Goal: Use online tool/utility: Utilize a website feature to perform a specific function

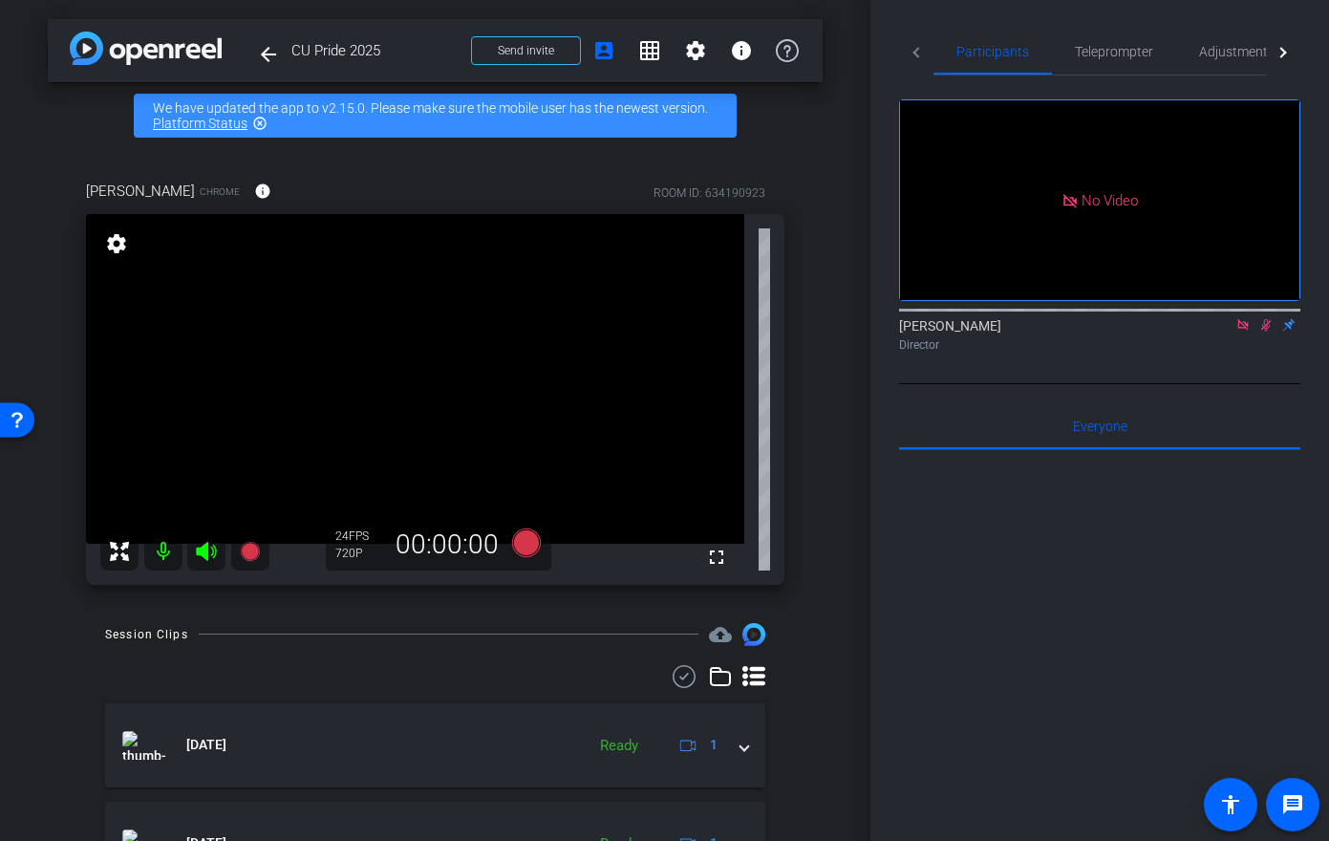
click at [208, 558] on icon at bounding box center [206, 551] width 23 height 23
click at [1303, 800] on mat-icon "message" at bounding box center [1293, 804] width 23 height 23
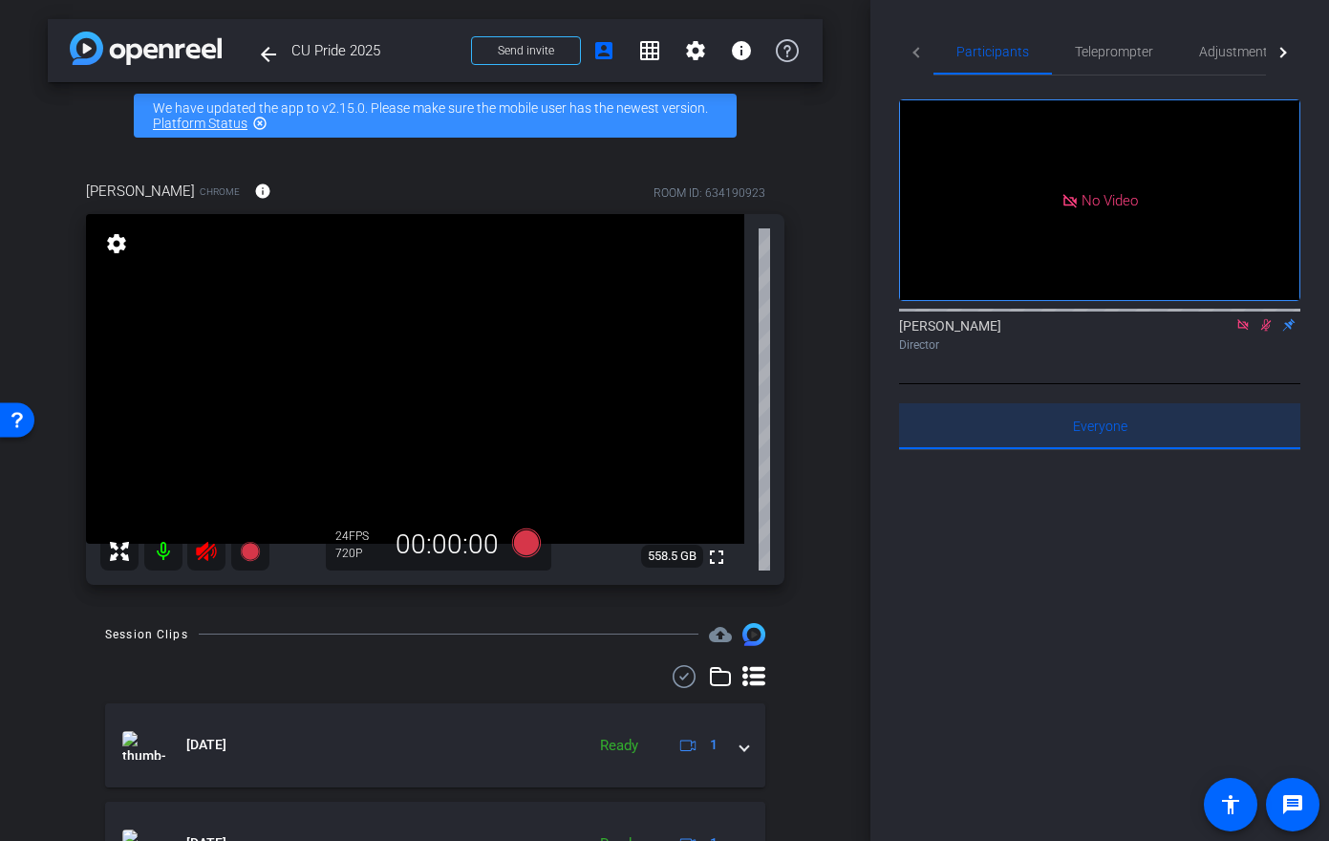
click at [1109, 433] on span "Everyone 0" at bounding box center [1100, 426] width 54 height 13
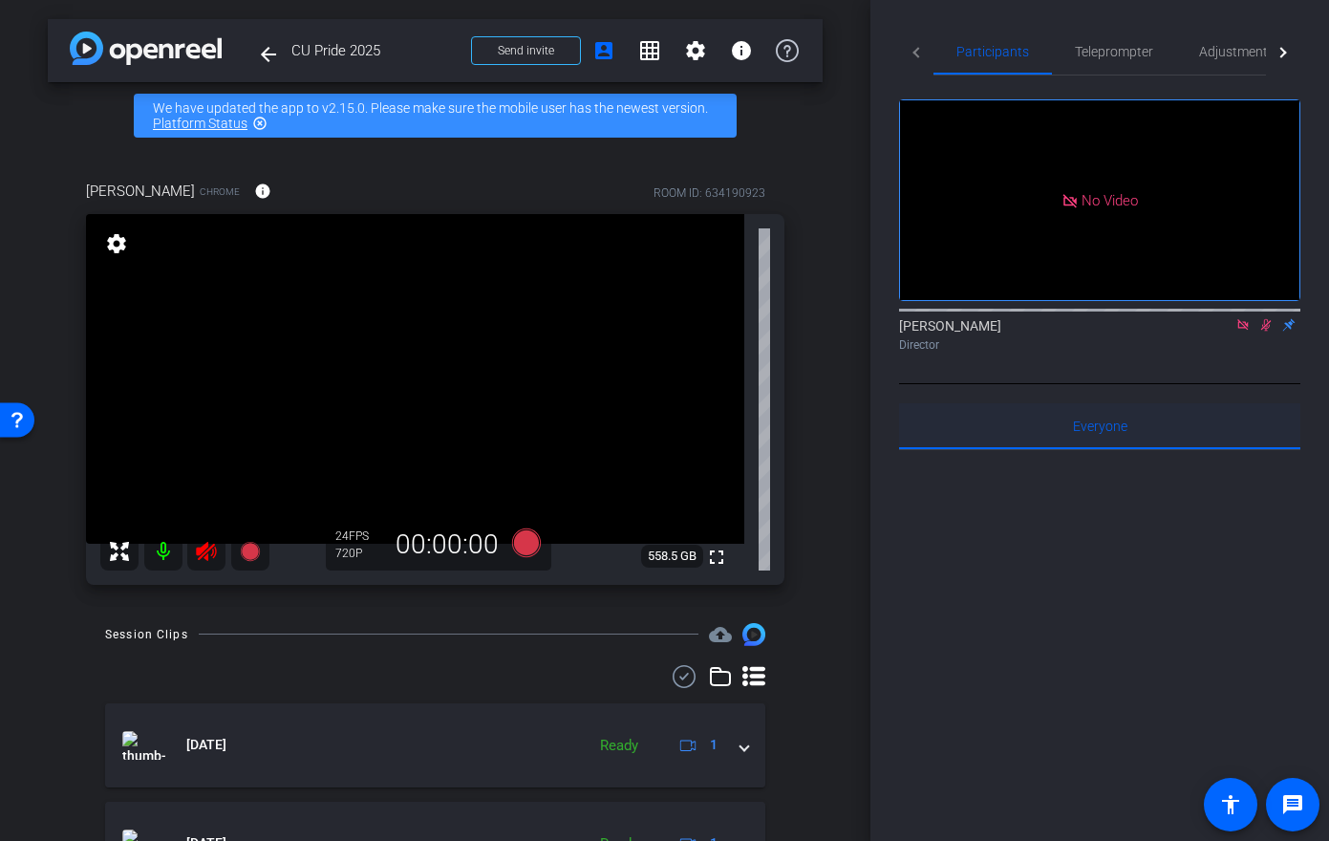
scroll to position [248, 0]
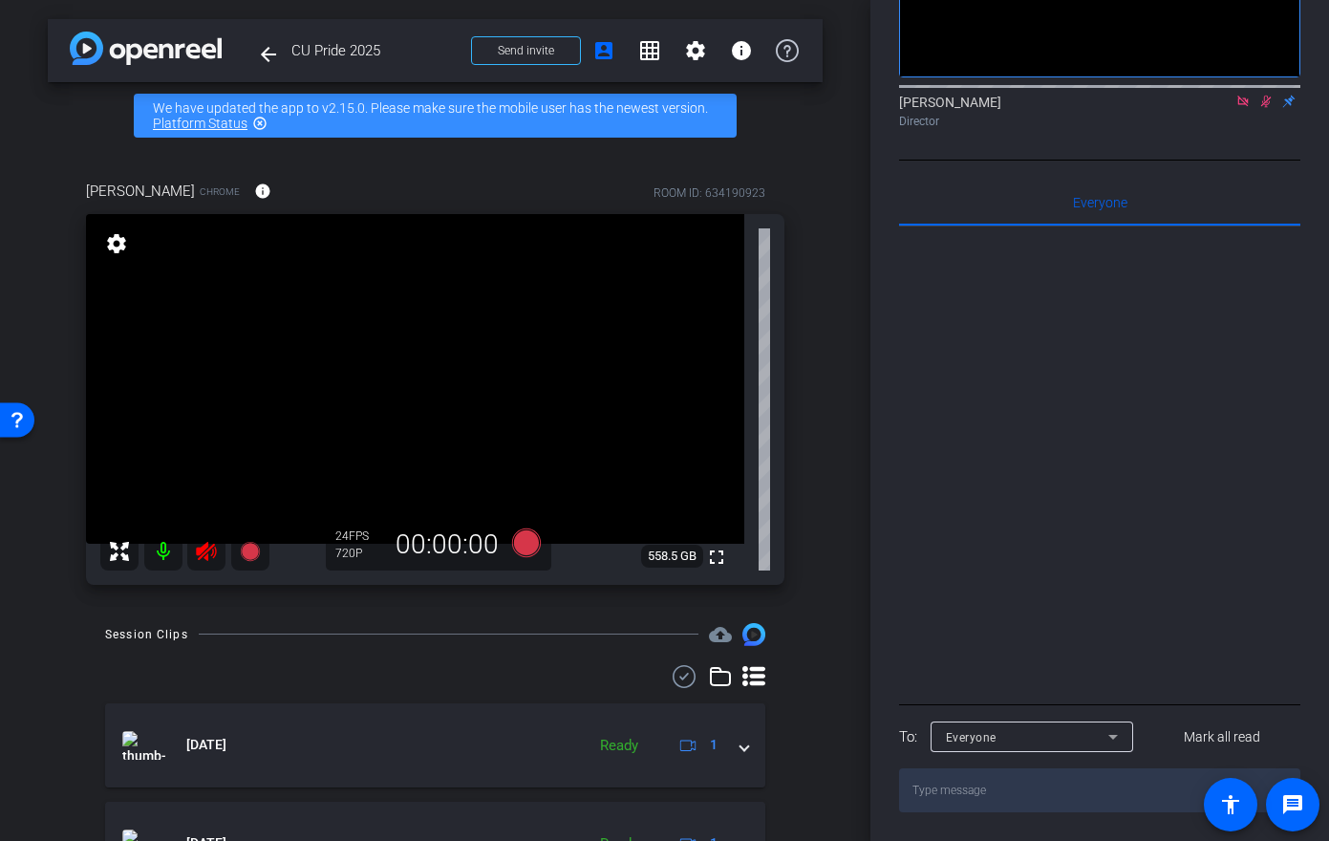
click at [986, 792] on textarea at bounding box center [1099, 790] width 401 height 44
type textarea "Hey [PERSON_NAME], Im just about done I see youve succesfully made it in"
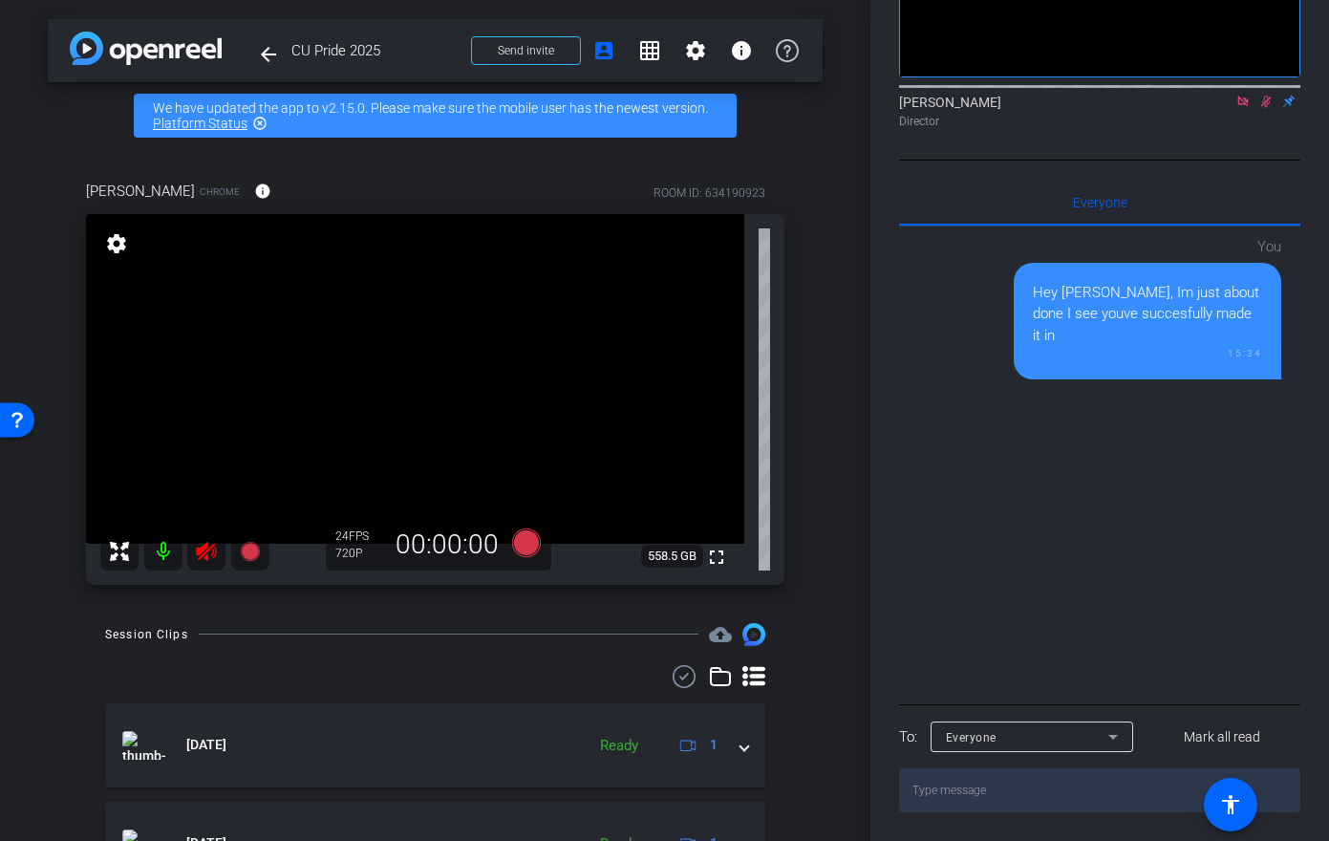
click at [1265, 99] on icon at bounding box center [1266, 101] width 15 height 13
click at [1264, 99] on icon at bounding box center [1266, 101] width 15 height 13
click at [1269, 103] on icon at bounding box center [1266, 101] width 15 height 13
click at [209, 548] on icon at bounding box center [206, 551] width 20 height 19
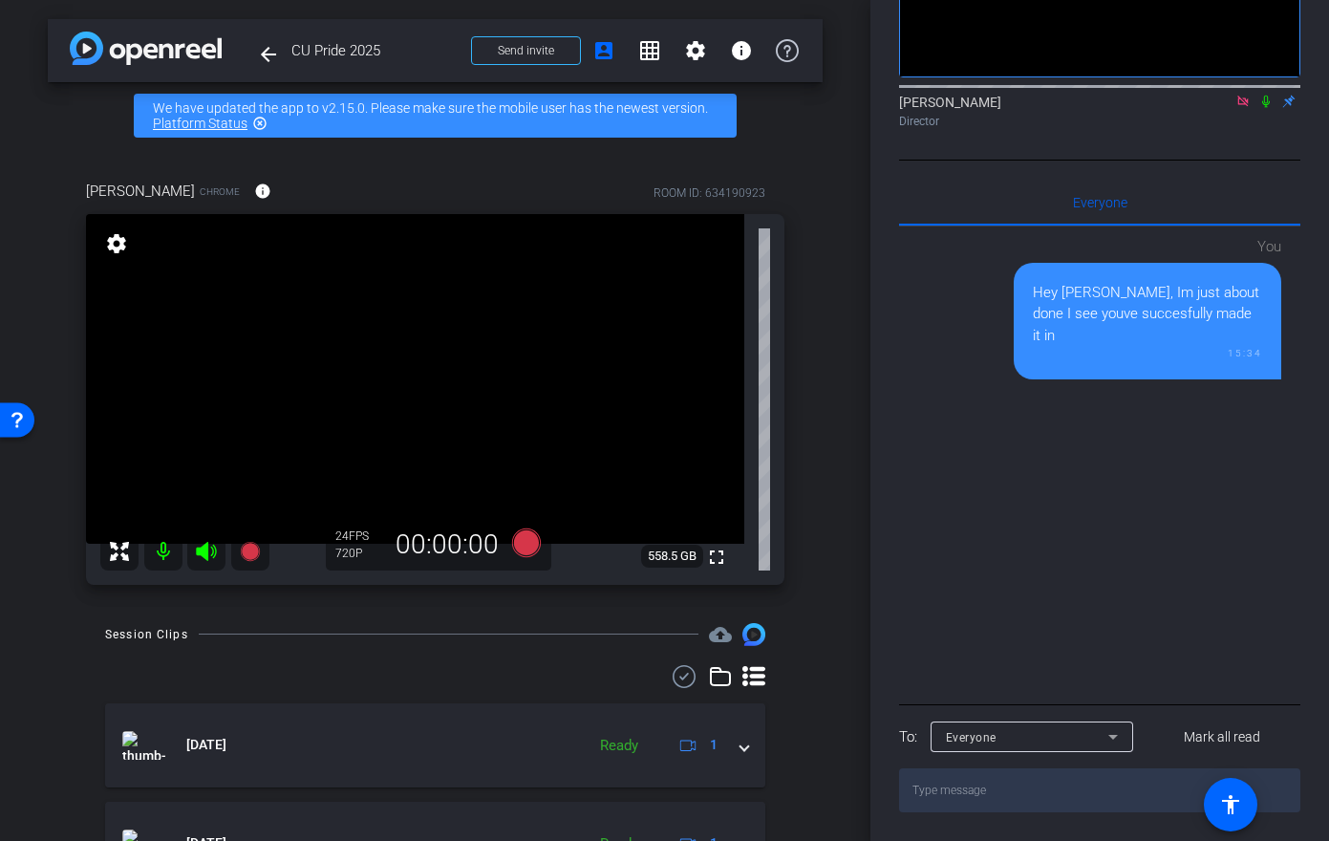
drag, startPoint x: 208, startPoint y: 548, endPoint x: 195, endPoint y: 548, distance: 13.4
click at [195, 548] on icon at bounding box center [206, 551] width 23 height 23
click at [212, 543] on icon at bounding box center [206, 551] width 23 height 23
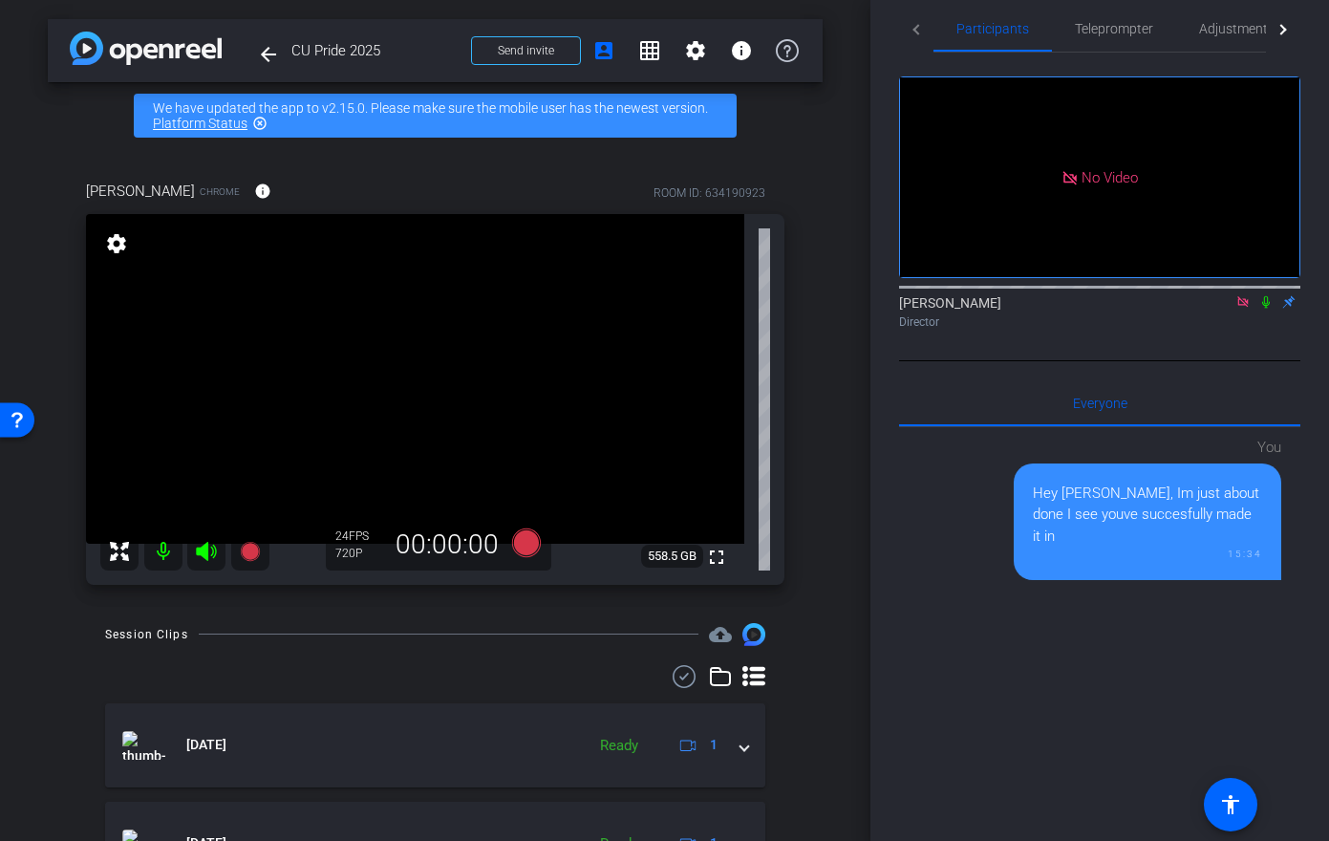
scroll to position [0, 0]
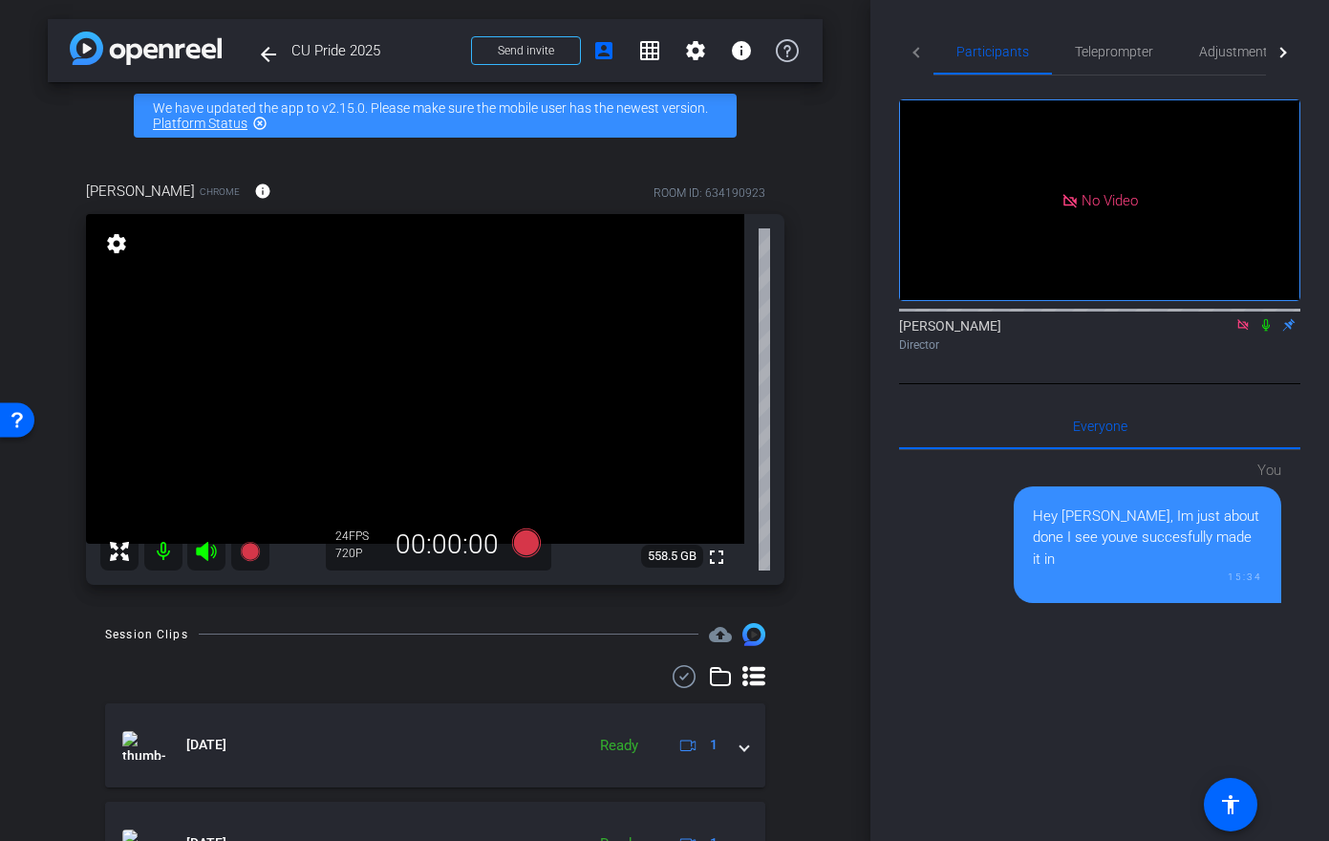
click at [1239, 330] on icon at bounding box center [1243, 324] width 11 height 11
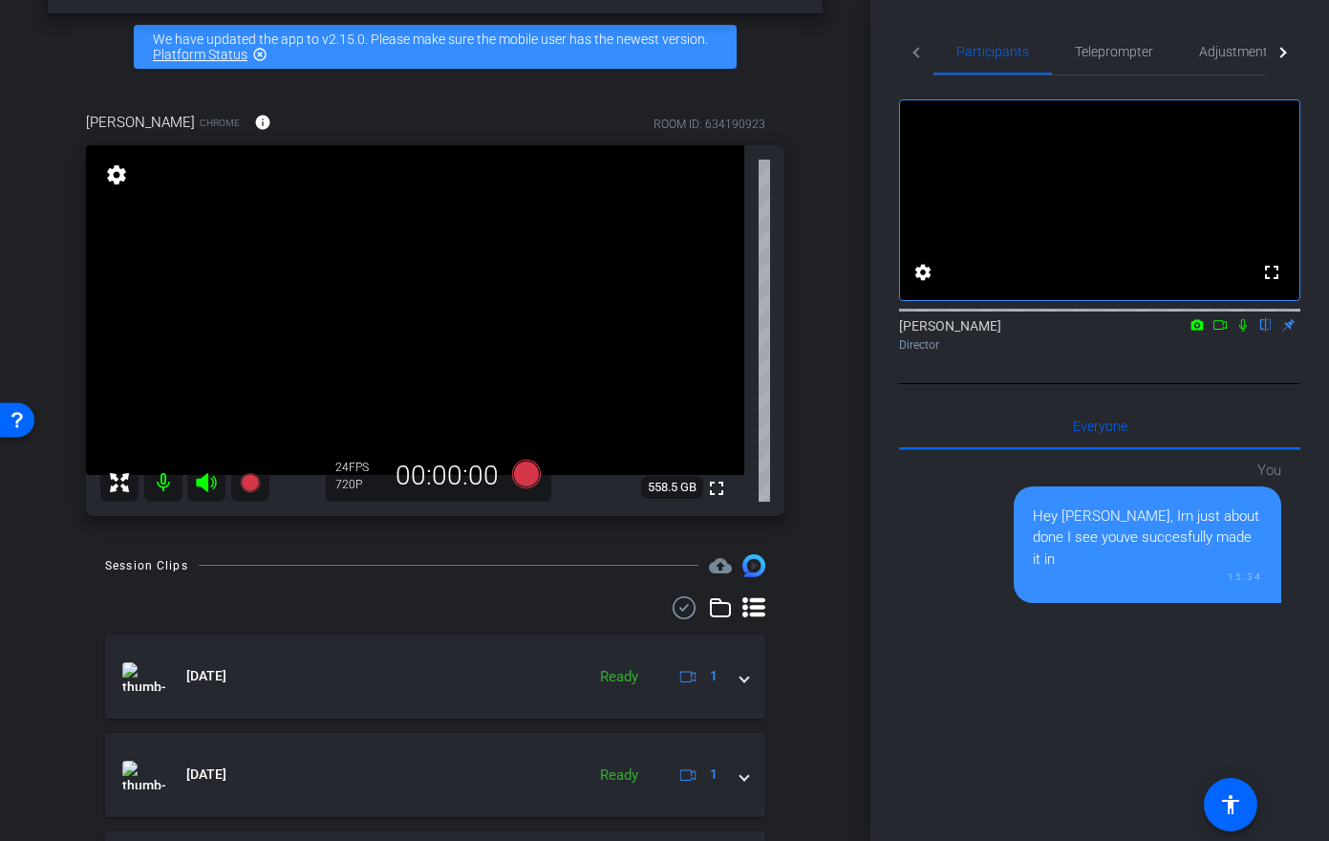
scroll to position [71, 0]
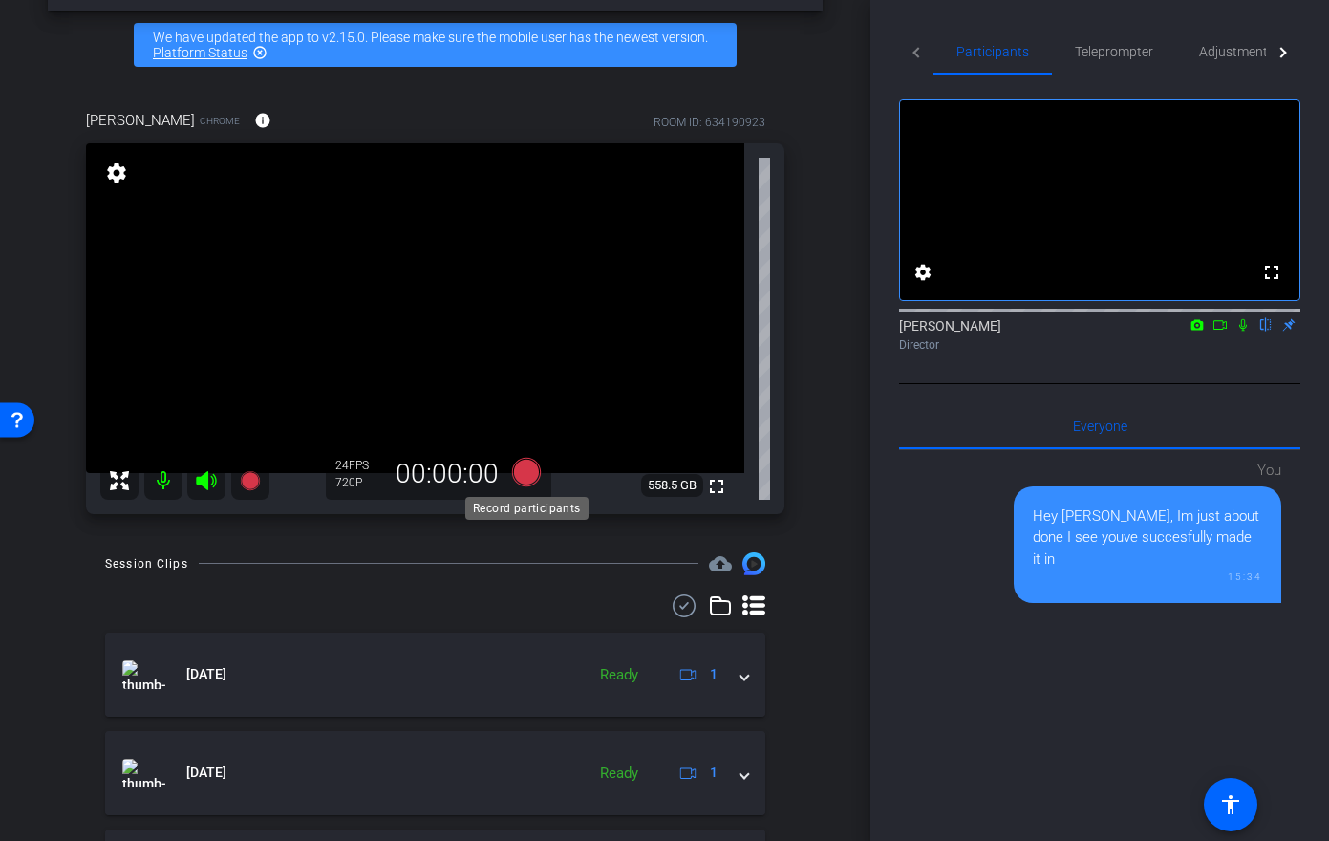
click at [529, 473] on icon at bounding box center [525, 471] width 29 height 29
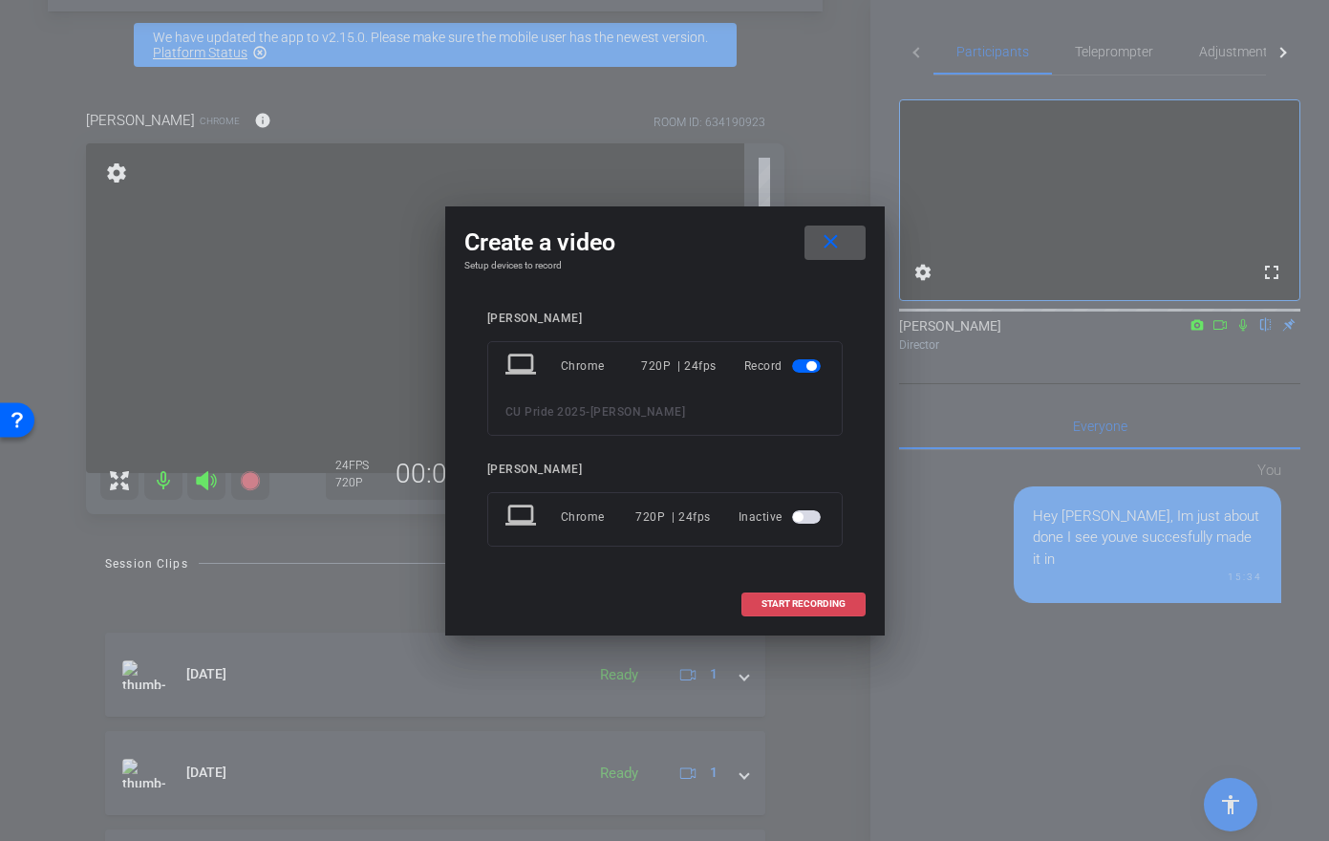
click at [794, 604] on span "START RECORDING" at bounding box center [804, 604] width 84 height 10
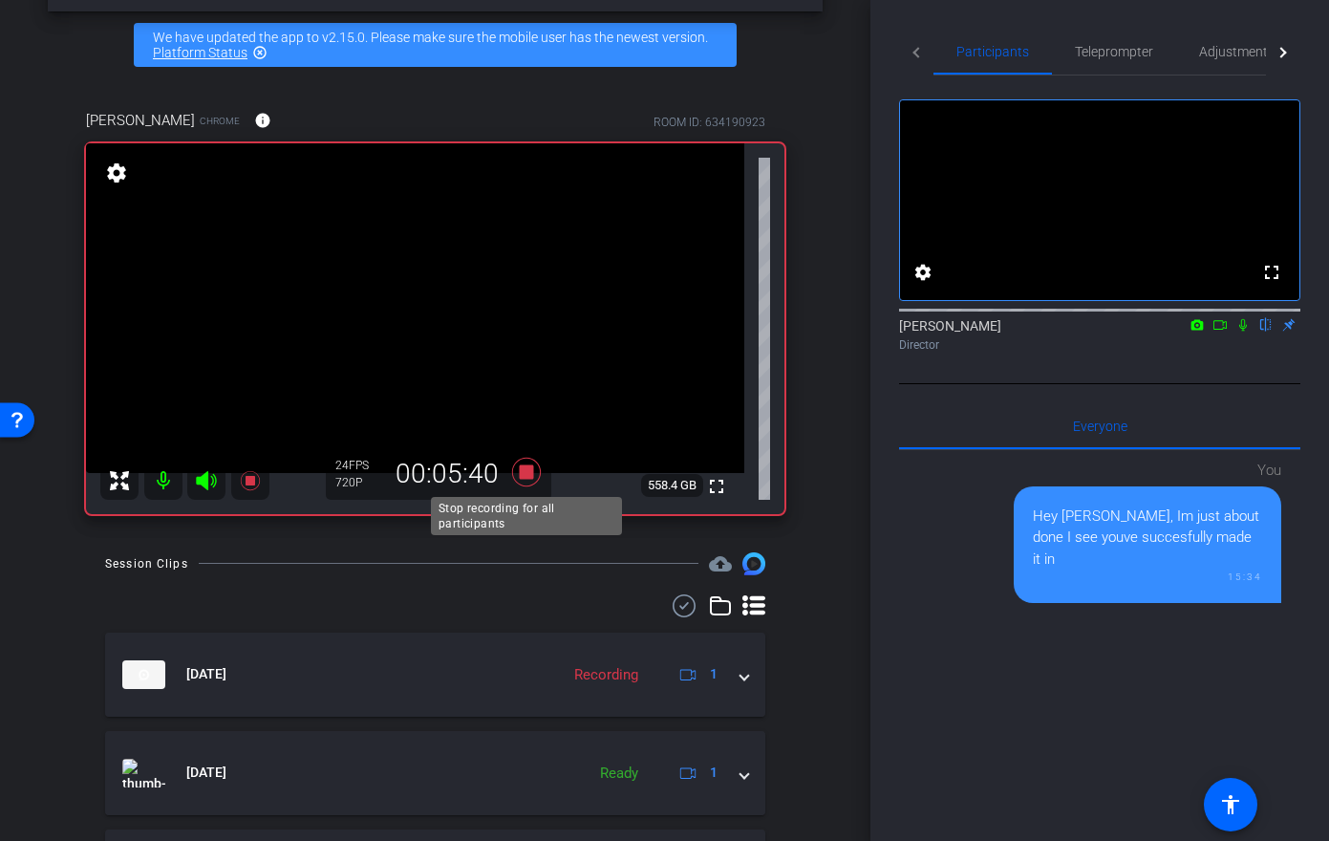
click at [527, 476] on icon at bounding box center [525, 471] width 29 height 29
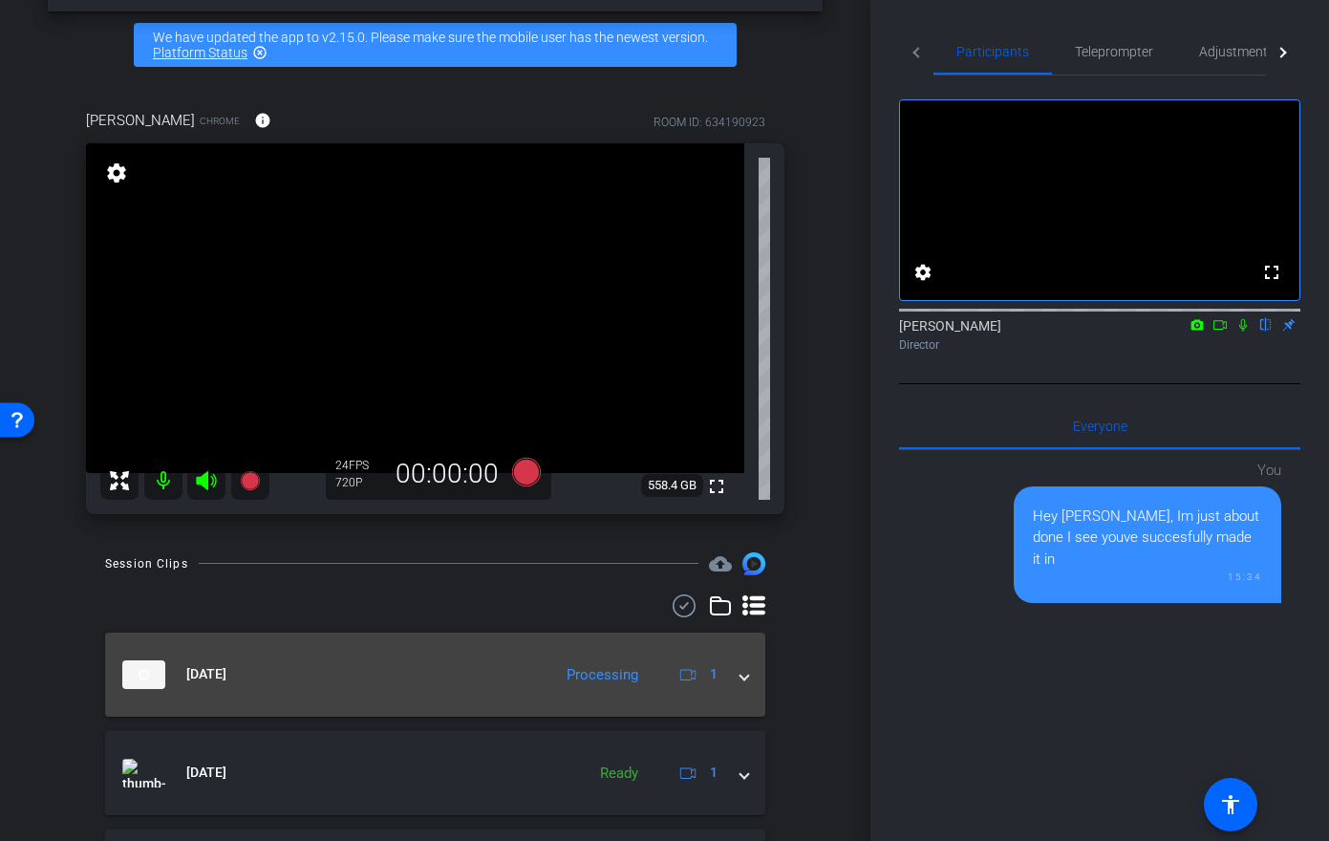
click at [745, 681] on span at bounding box center [745, 674] width 8 height 20
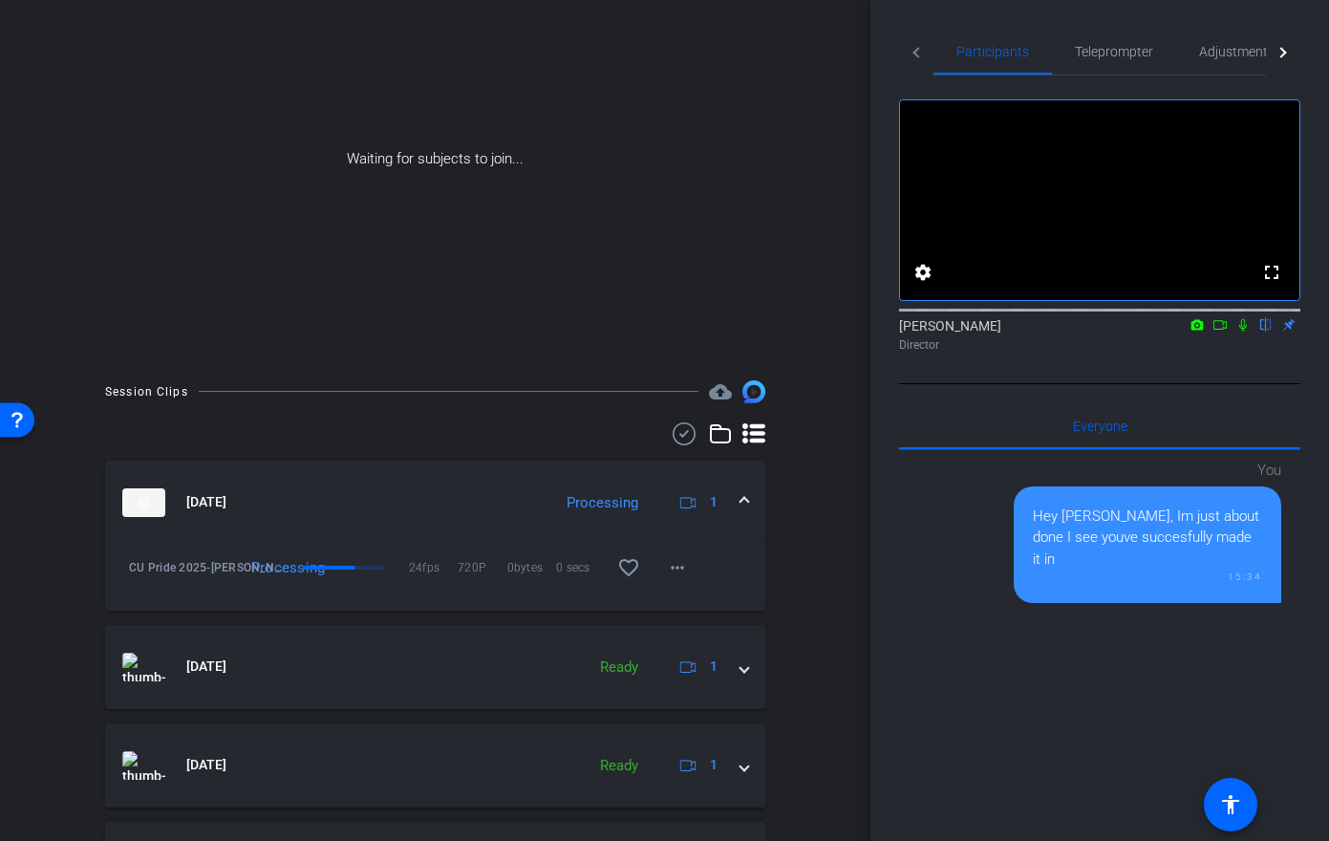
scroll to position [141, 0]
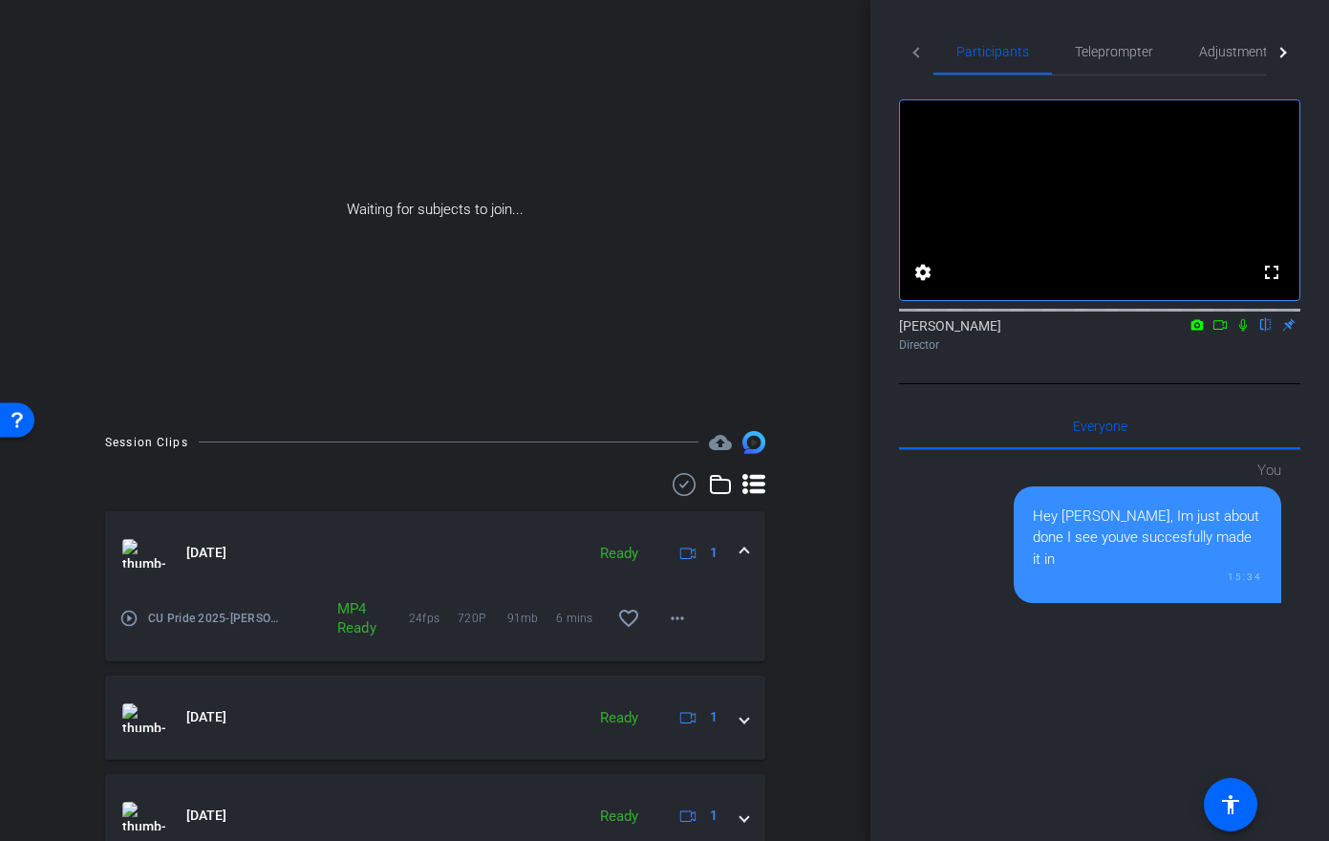
click at [1242, 332] on icon at bounding box center [1244, 325] width 8 height 12
click at [1225, 330] on icon at bounding box center [1220, 325] width 13 height 10
click at [1220, 332] on icon at bounding box center [1220, 324] width 15 height 13
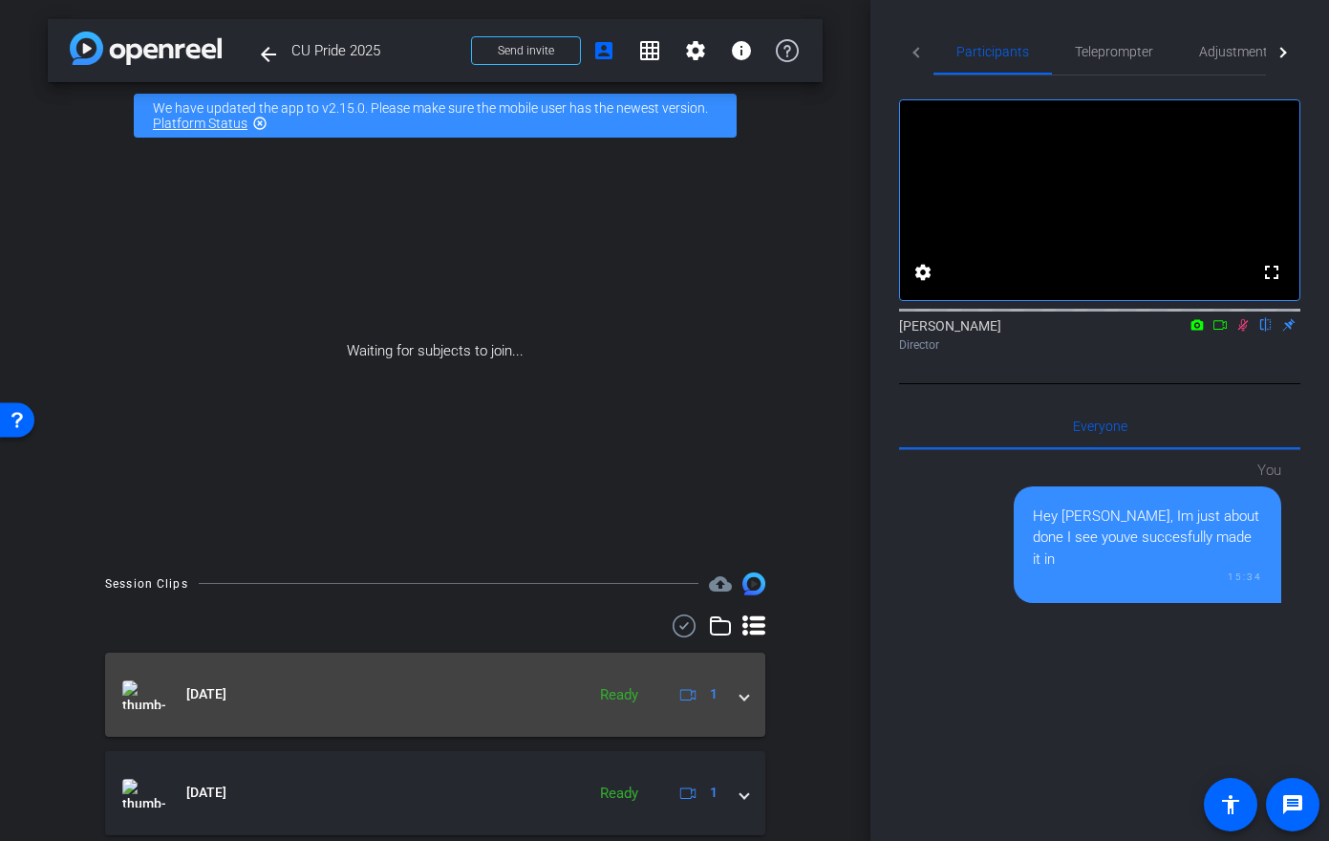
click at [744, 699] on span at bounding box center [745, 694] width 8 height 20
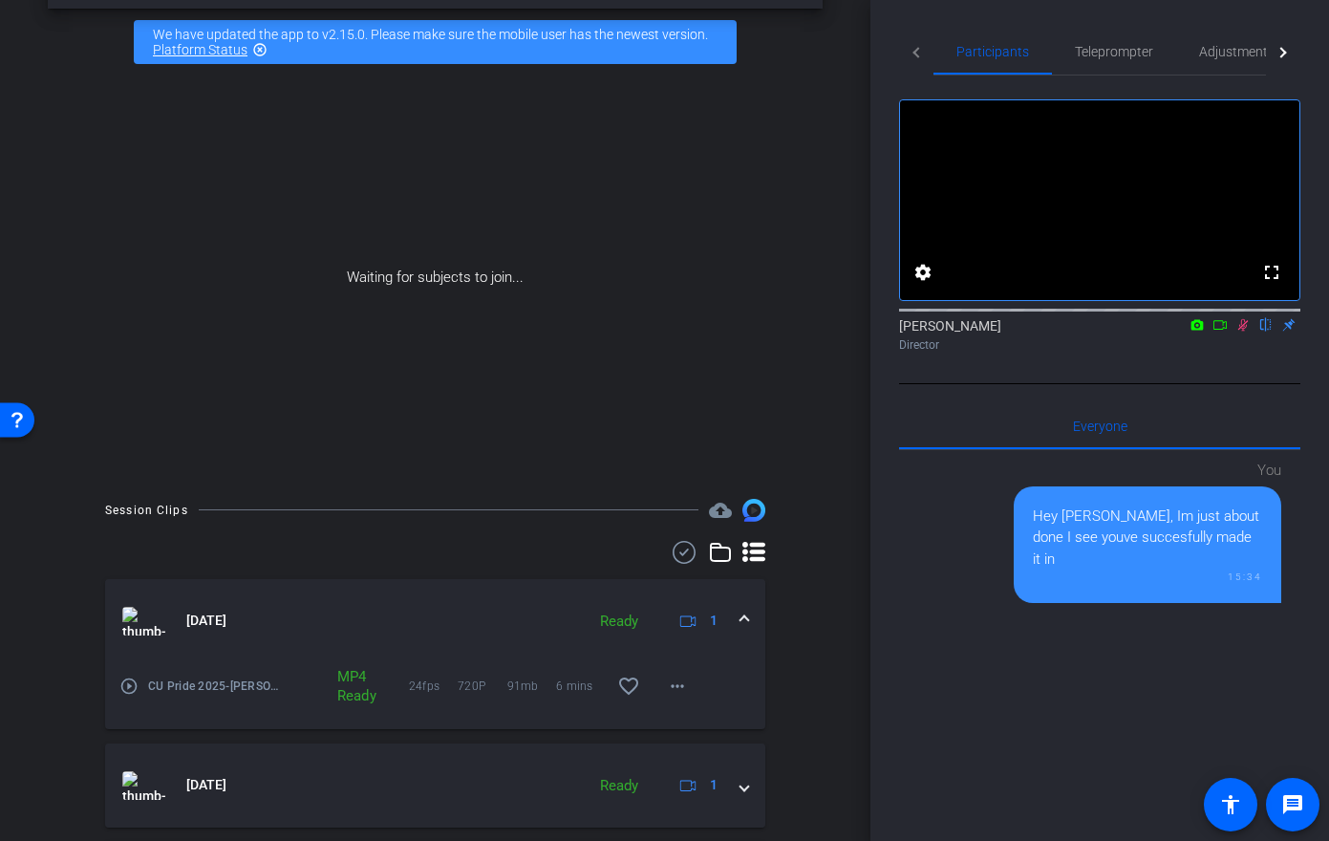
scroll to position [128, 0]
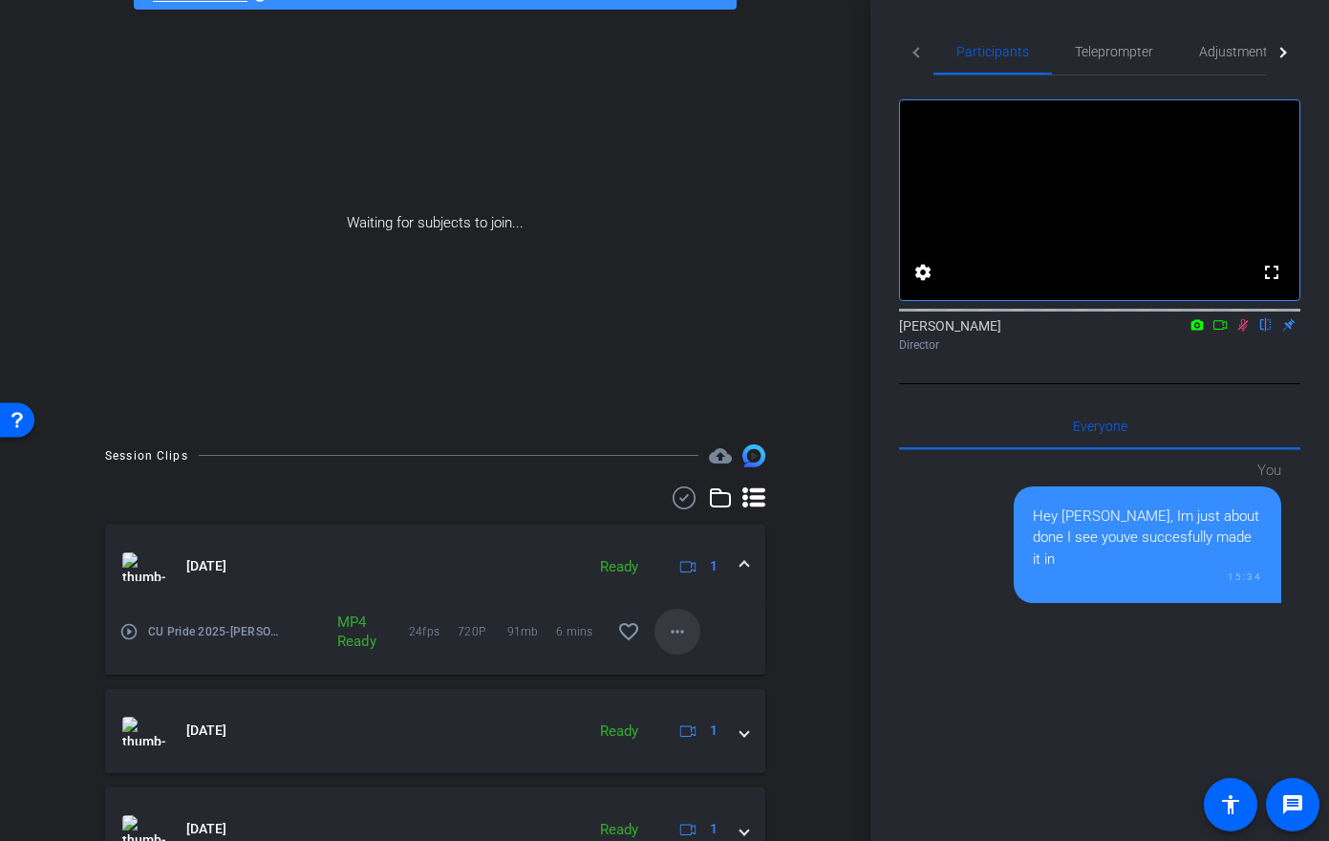
click at [680, 635] on mat-icon "more_horiz" at bounding box center [677, 631] width 23 height 23
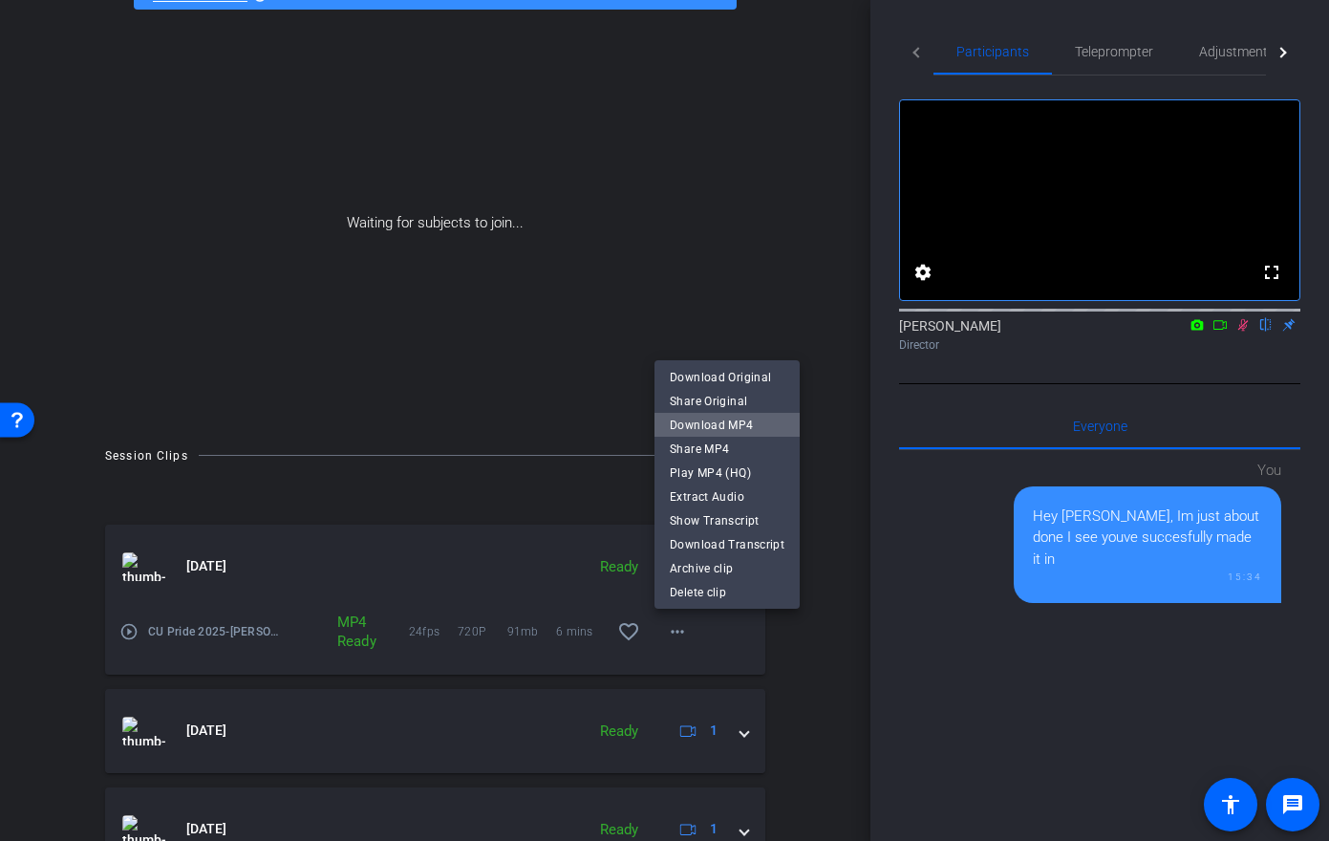
click at [736, 425] on span "Download MP4" at bounding box center [727, 425] width 115 height 23
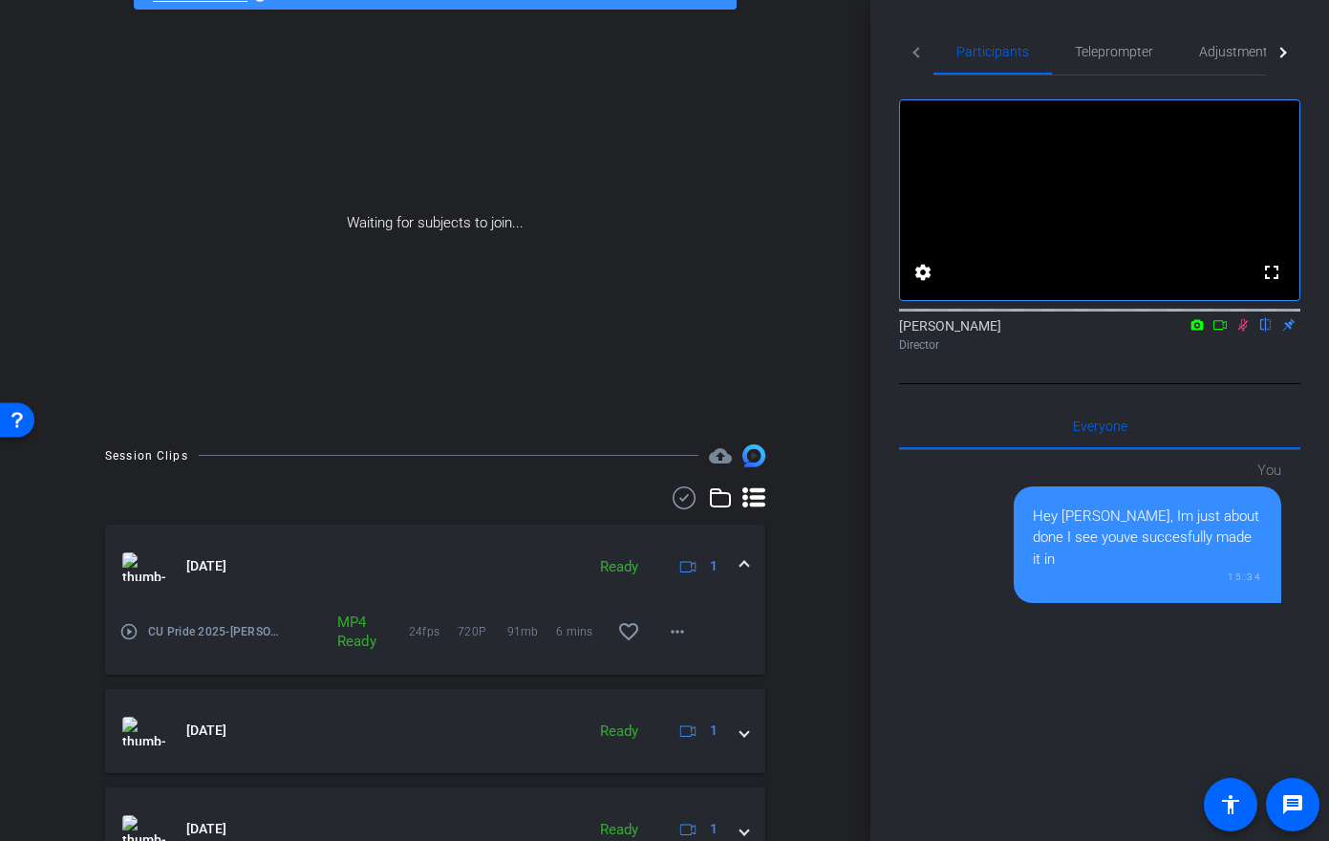
click at [1224, 332] on icon at bounding box center [1220, 324] width 15 height 13
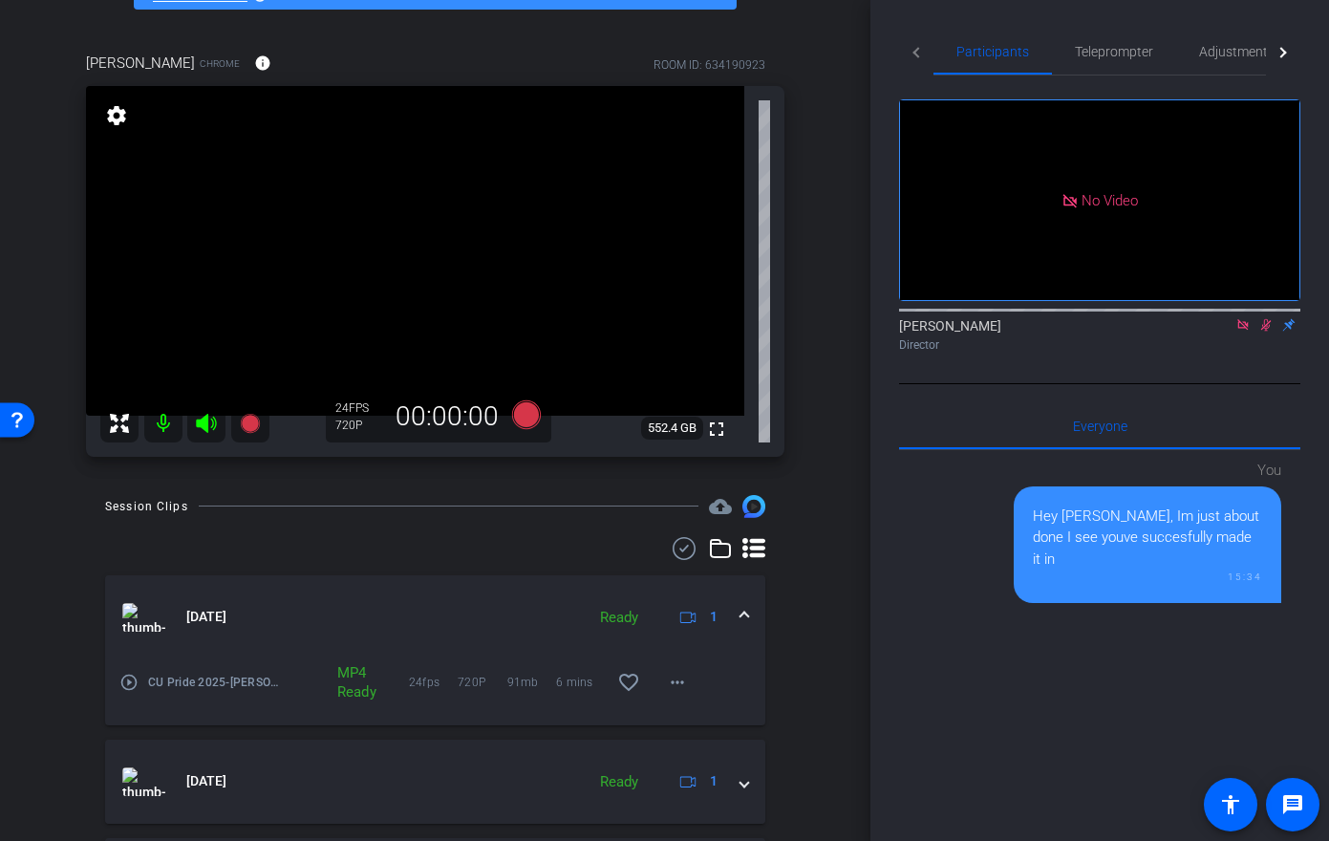
click at [1239, 316] on div at bounding box center [1099, 308] width 401 height 15
click at [1242, 330] on icon at bounding box center [1243, 324] width 11 height 11
click at [1264, 333] on mat-icon "flip" at bounding box center [1266, 323] width 23 height 17
click at [1243, 332] on icon at bounding box center [1244, 325] width 11 height 12
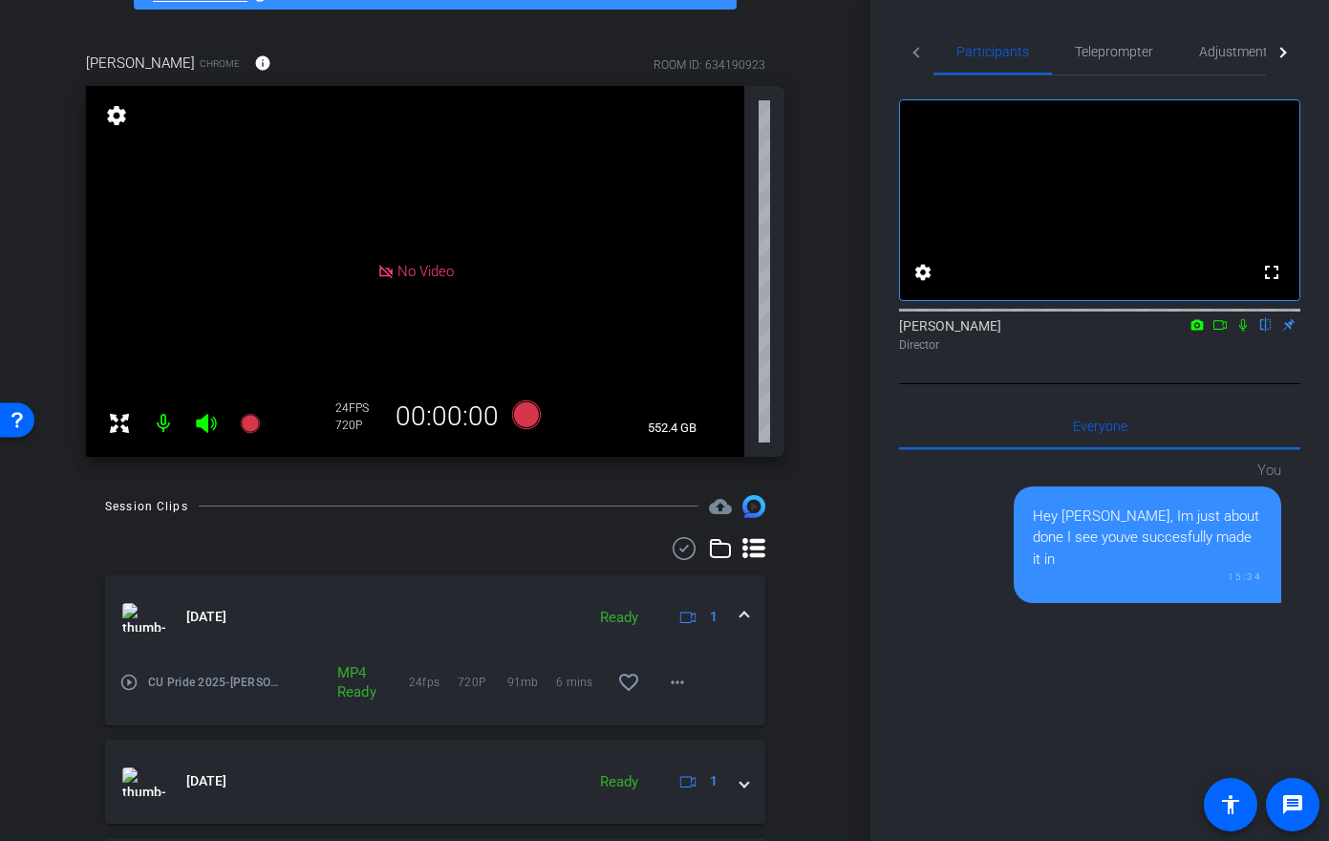
click at [1255, 576] on div "15:34" at bounding box center [1147, 577] width 229 height 14
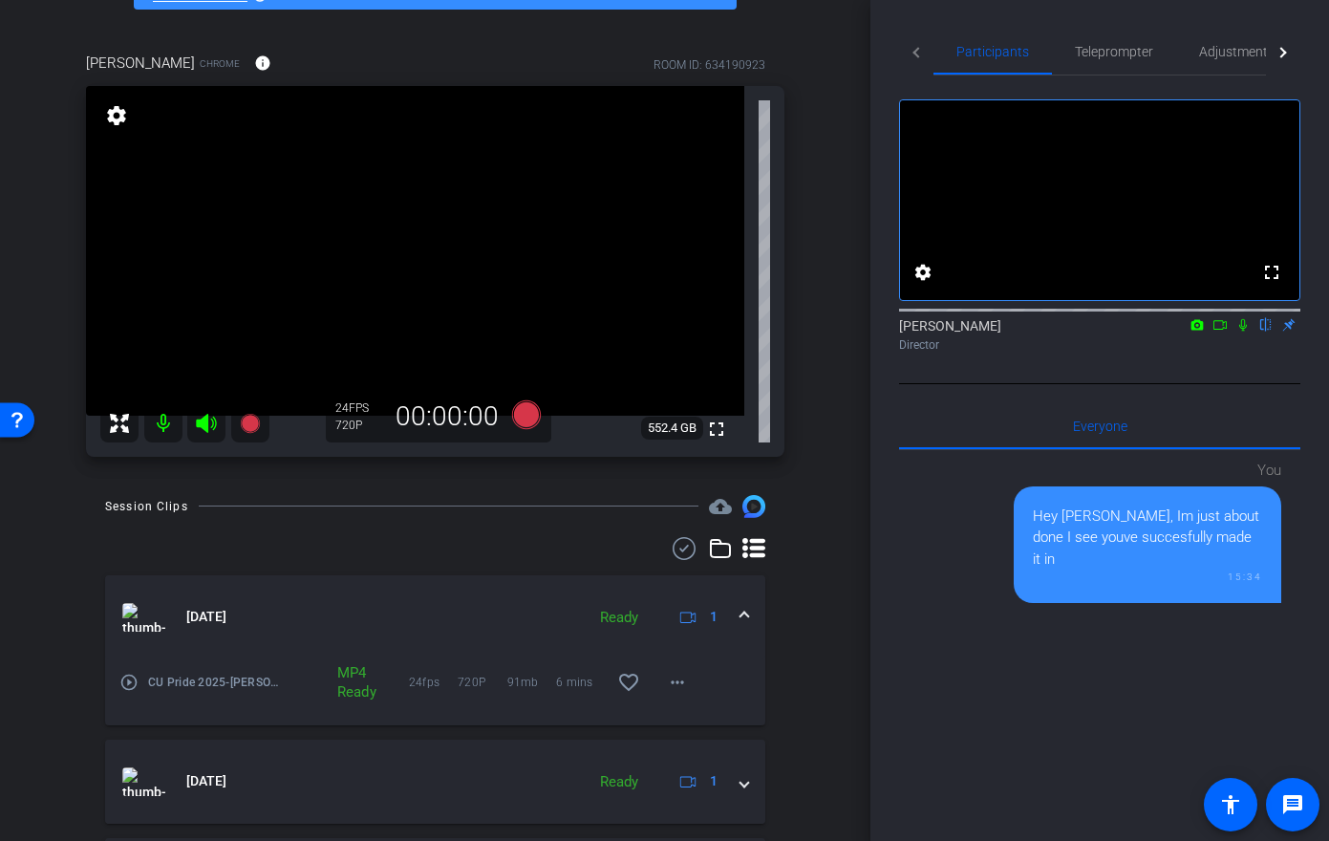
click at [116, 117] on mat-icon "settings" at bounding box center [116, 115] width 27 height 23
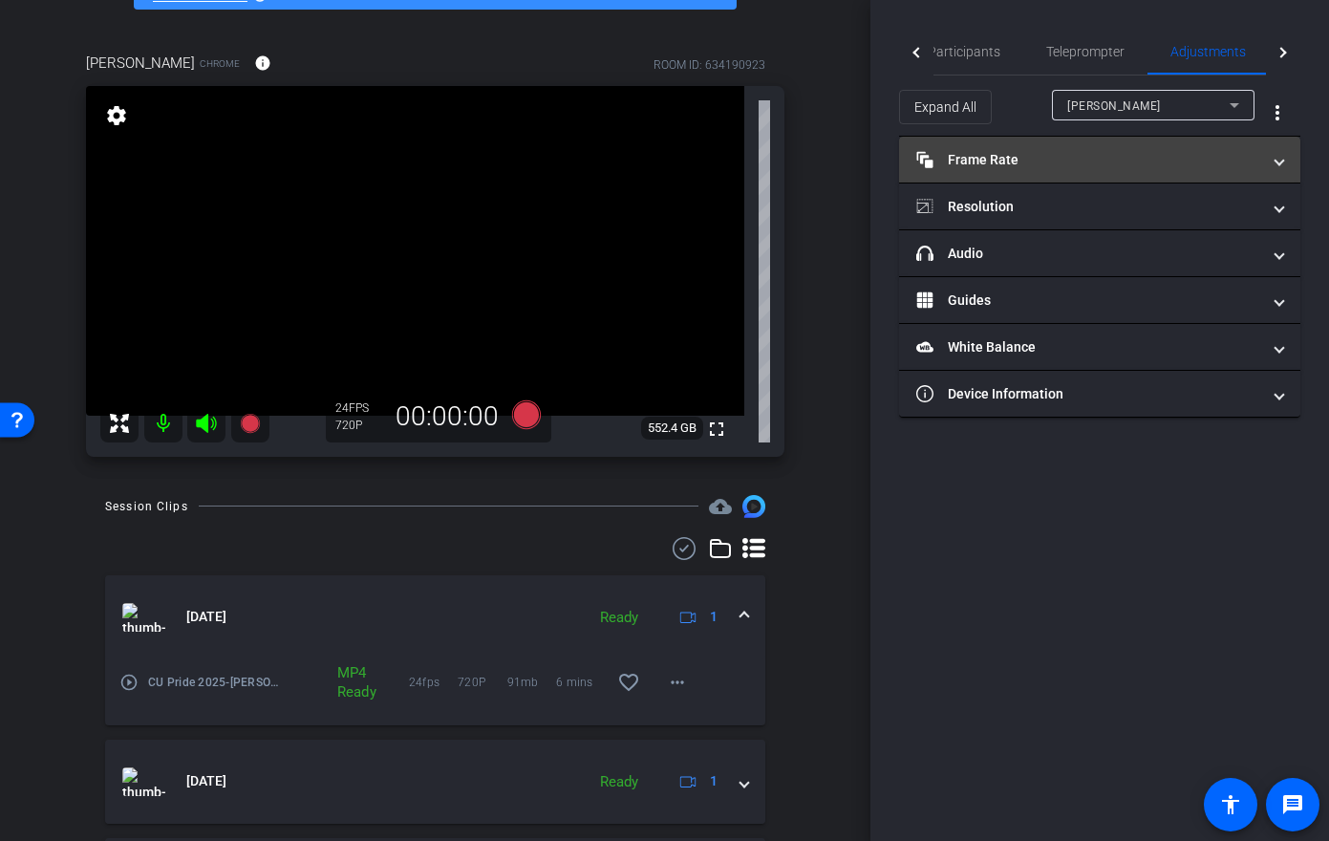
click at [1250, 161] on mat-panel-title "Frame Rate Frame Rate" at bounding box center [1089, 160] width 344 height 20
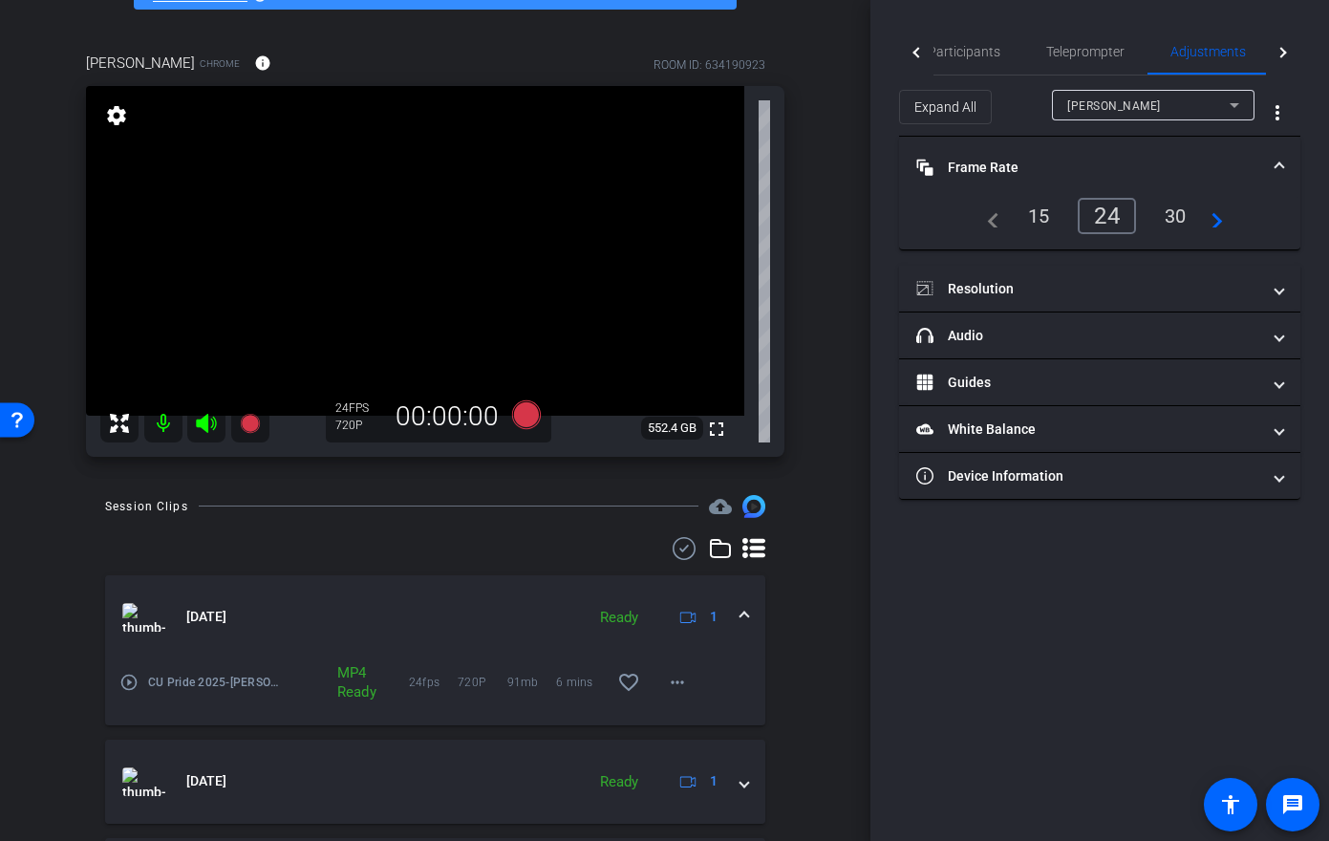
click at [1166, 218] on div "30" at bounding box center [1176, 216] width 51 height 32
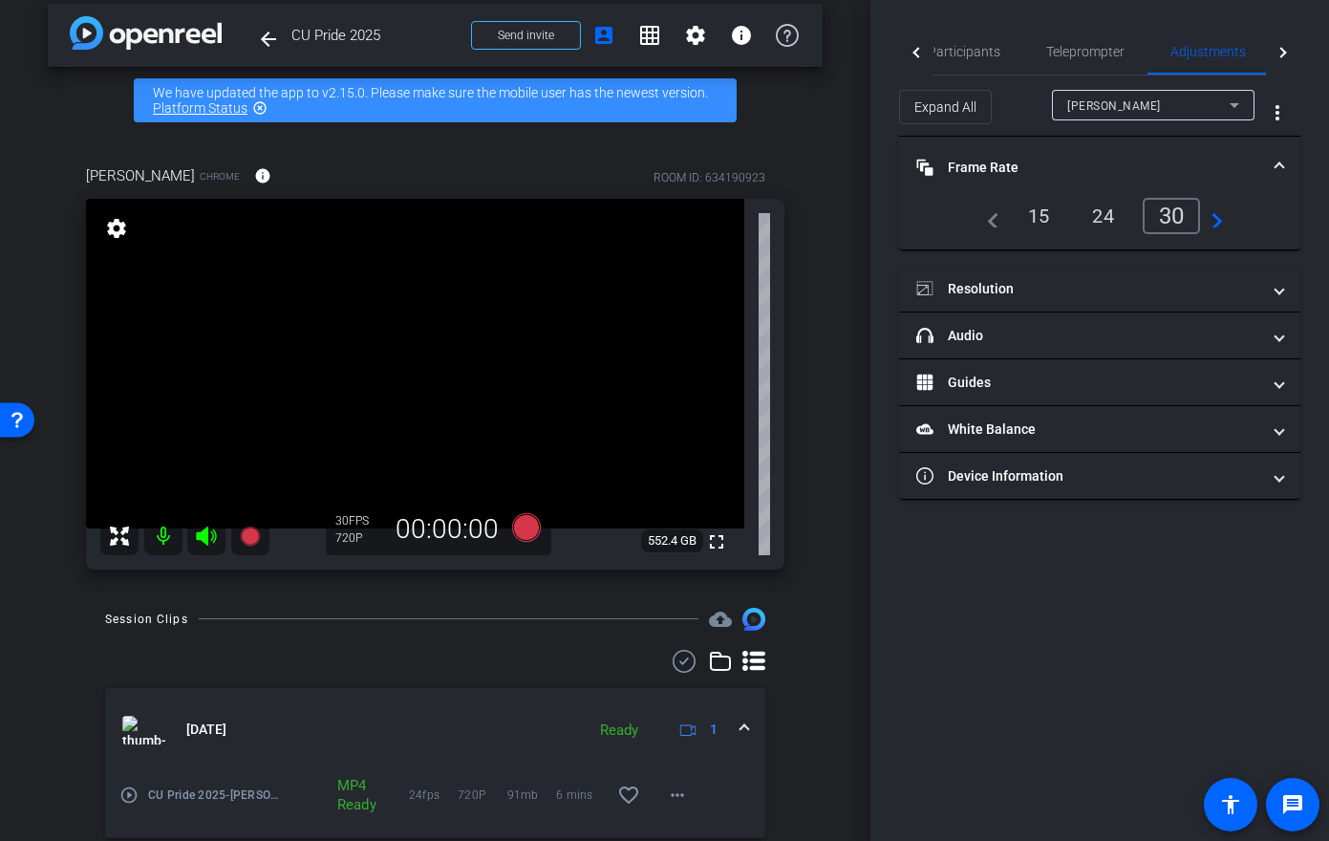
scroll to position [12, 0]
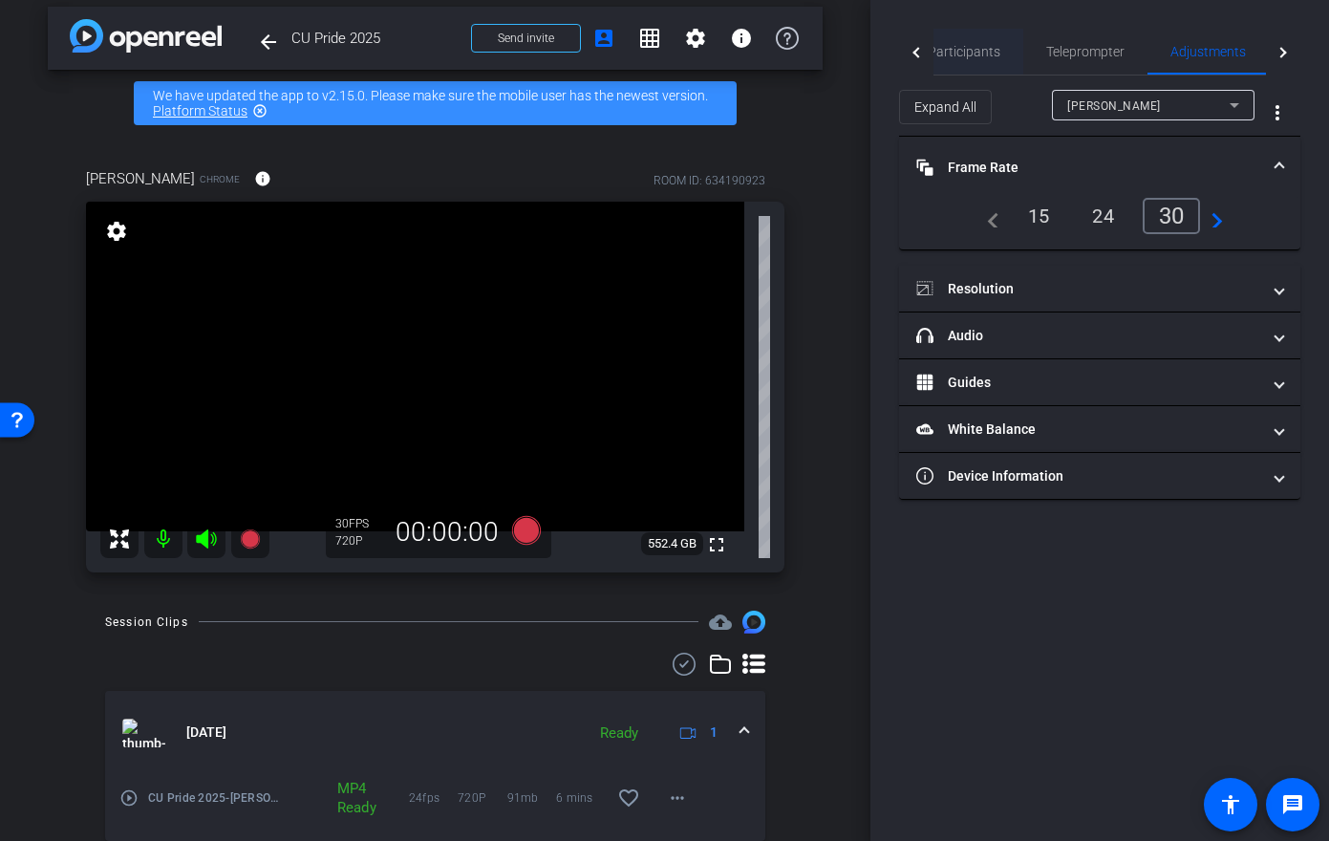
click at [976, 50] on span "Participants" at bounding box center [964, 51] width 73 height 13
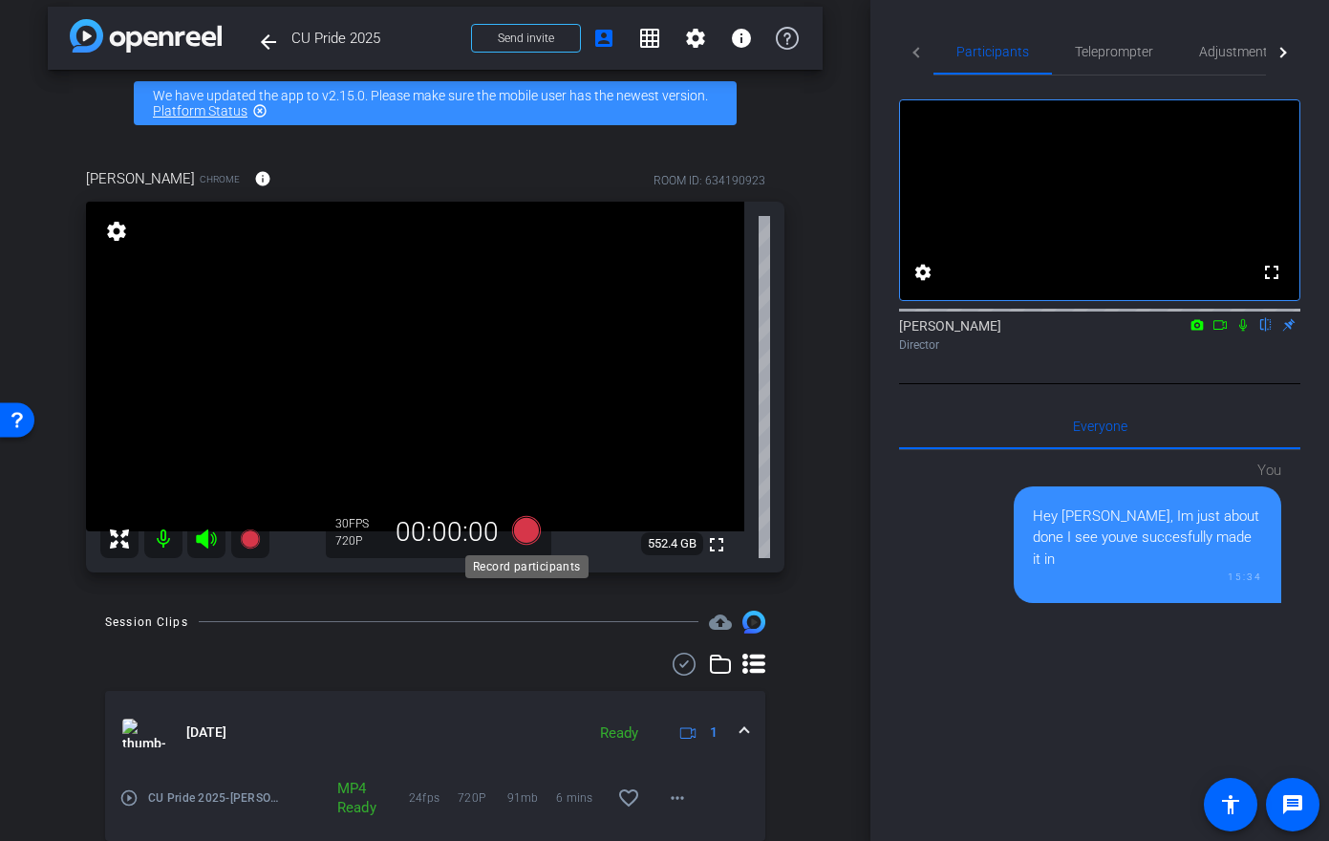
click at [529, 529] on icon at bounding box center [525, 529] width 29 height 29
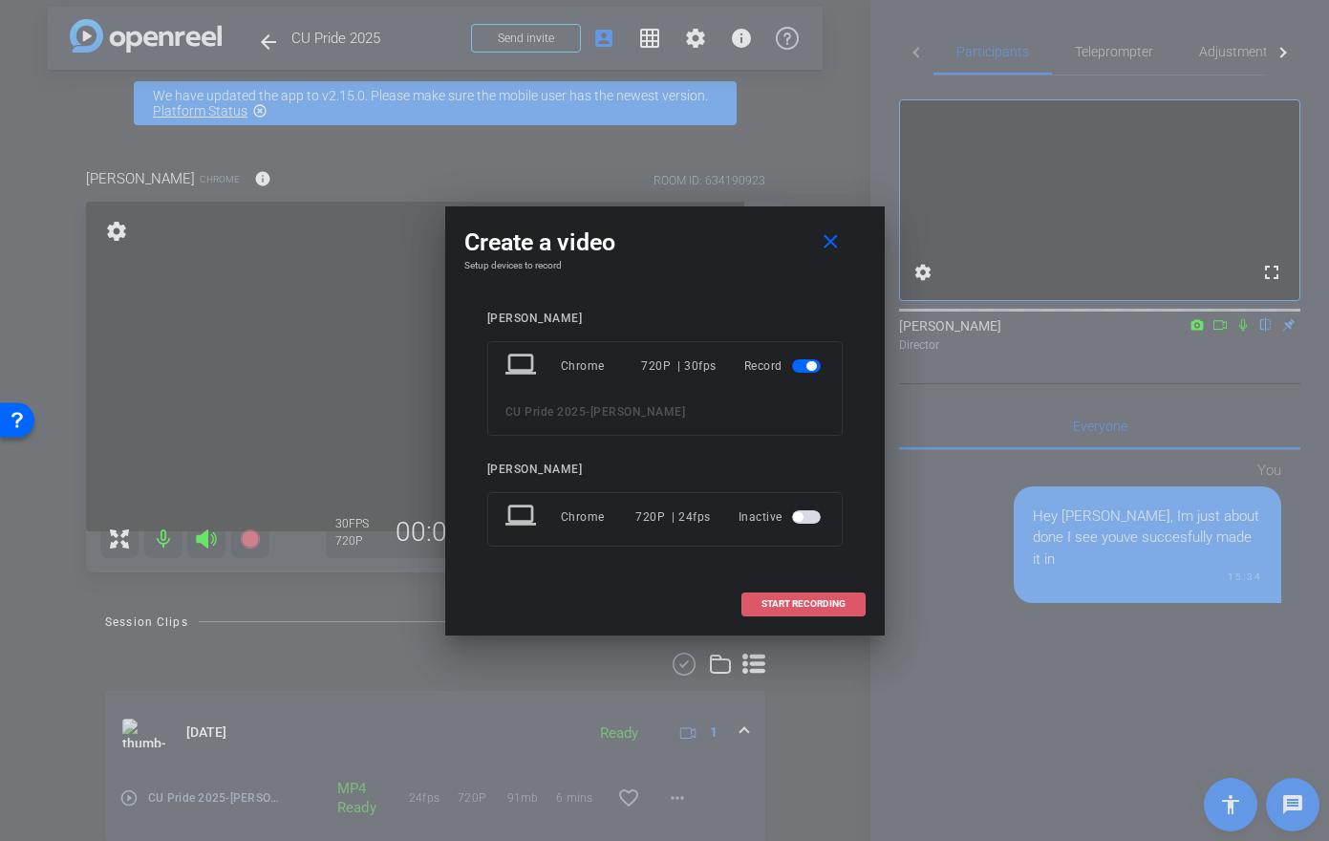
click at [789, 605] on span "START RECORDING" at bounding box center [804, 604] width 84 height 10
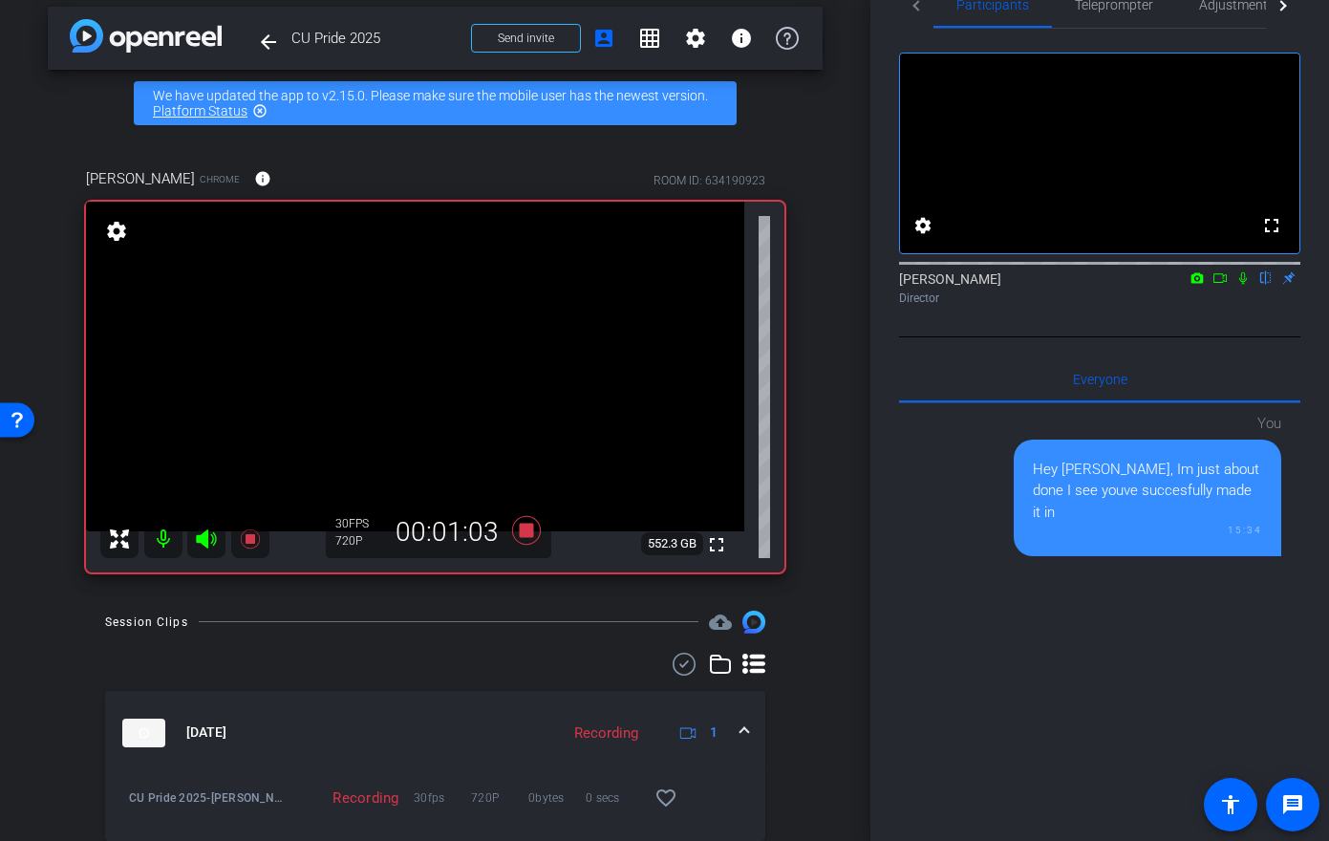
scroll to position [0, 0]
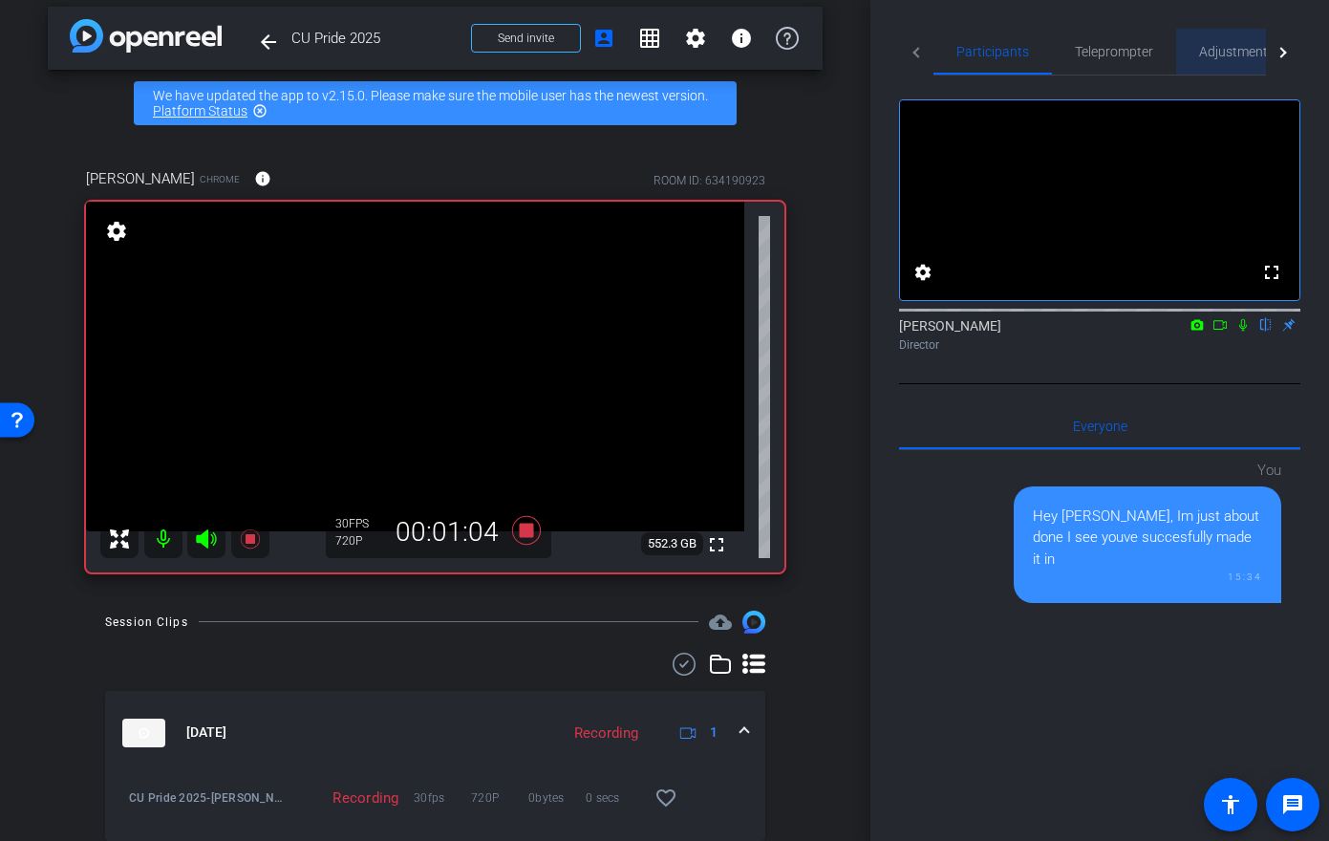
click at [1247, 48] on span "Adjustments" at bounding box center [1237, 51] width 76 height 13
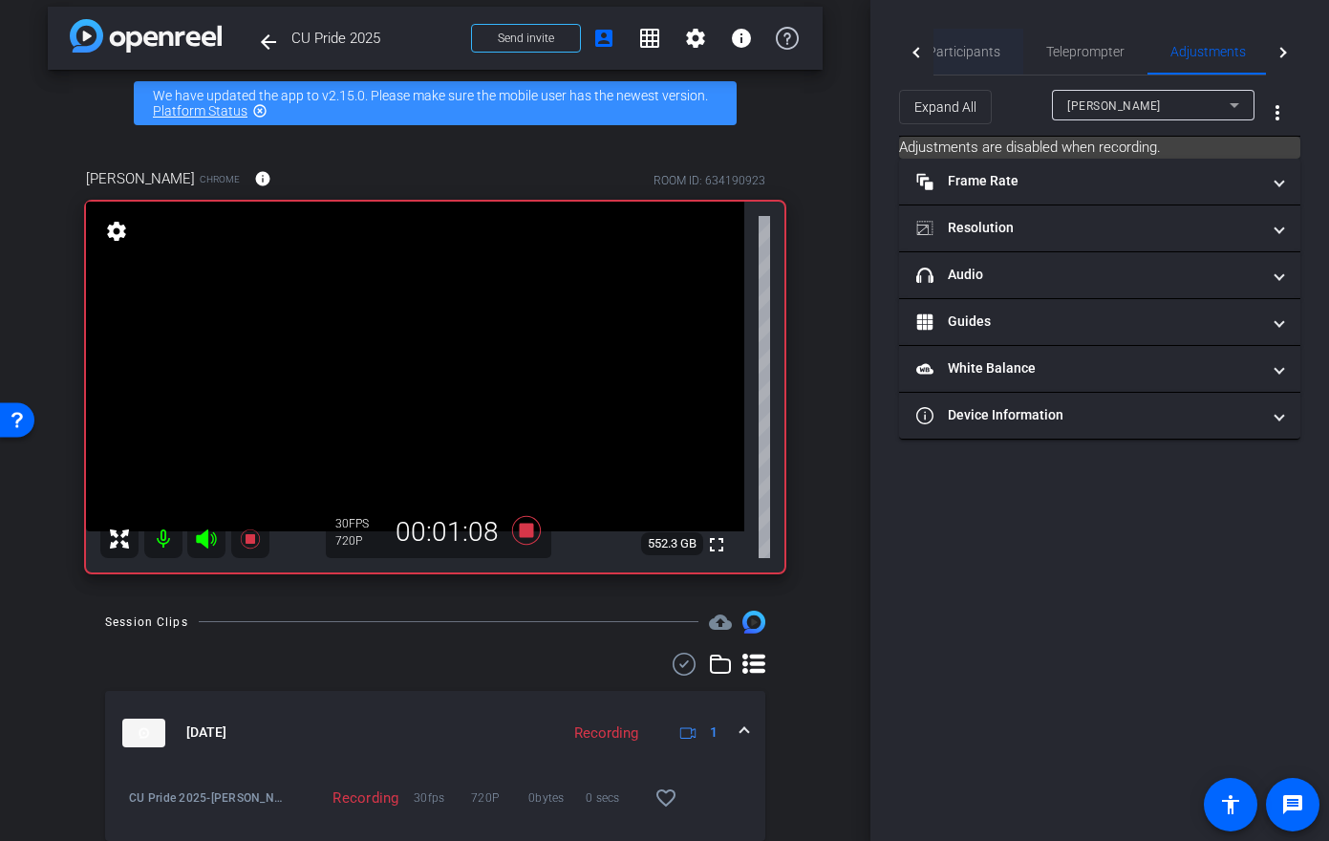
click at [970, 52] on span "Participants" at bounding box center [964, 51] width 73 height 13
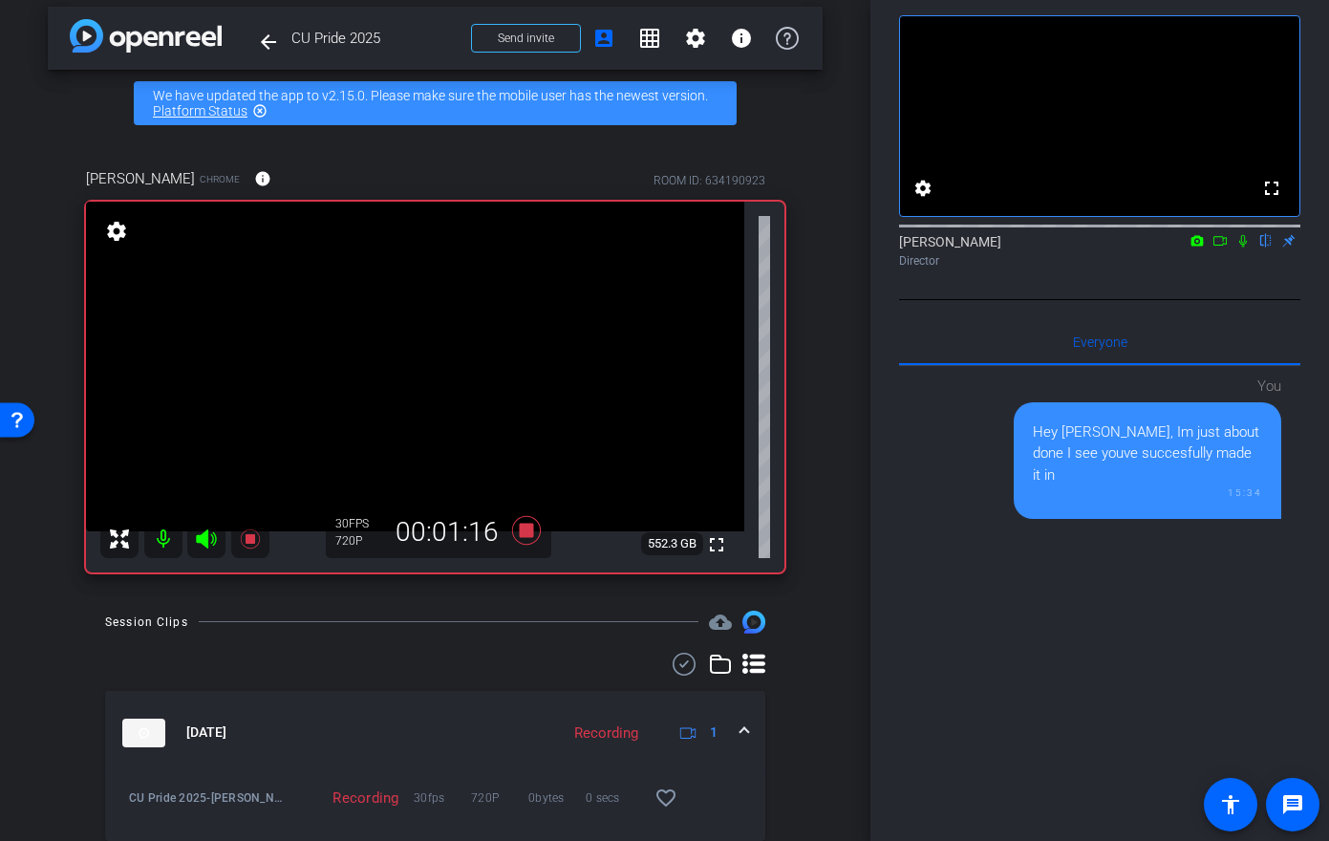
scroll to position [86, 0]
click at [1242, 246] on icon at bounding box center [1243, 238] width 15 height 13
click at [1244, 246] on icon at bounding box center [1244, 239] width 11 height 12
click at [1241, 246] on icon at bounding box center [1244, 239] width 8 height 12
click at [1241, 246] on icon at bounding box center [1244, 239] width 11 height 12
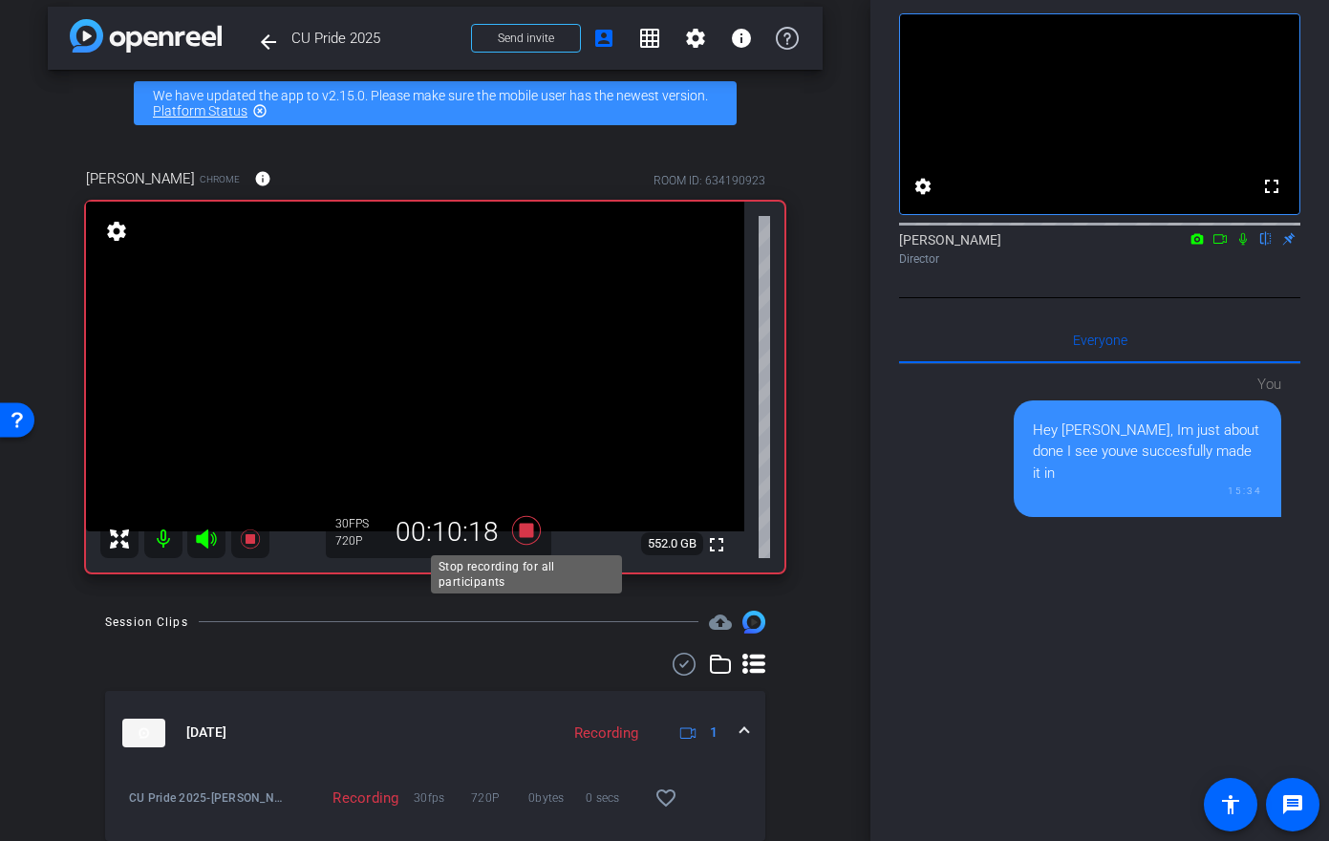
click at [533, 526] on icon at bounding box center [527, 530] width 46 height 34
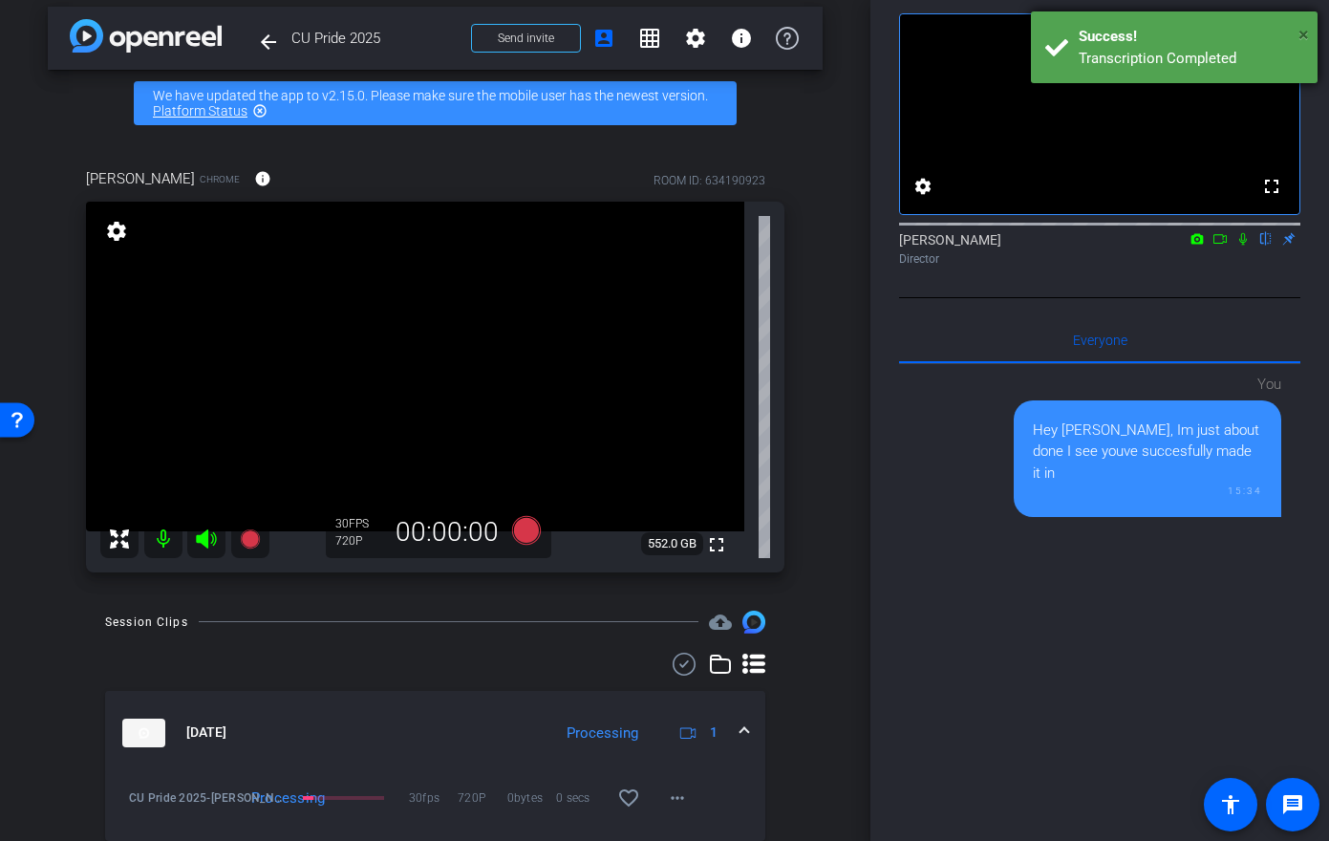
click at [1304, 34] on span "×" at bounding box center [1304, 34] width 11 height 23
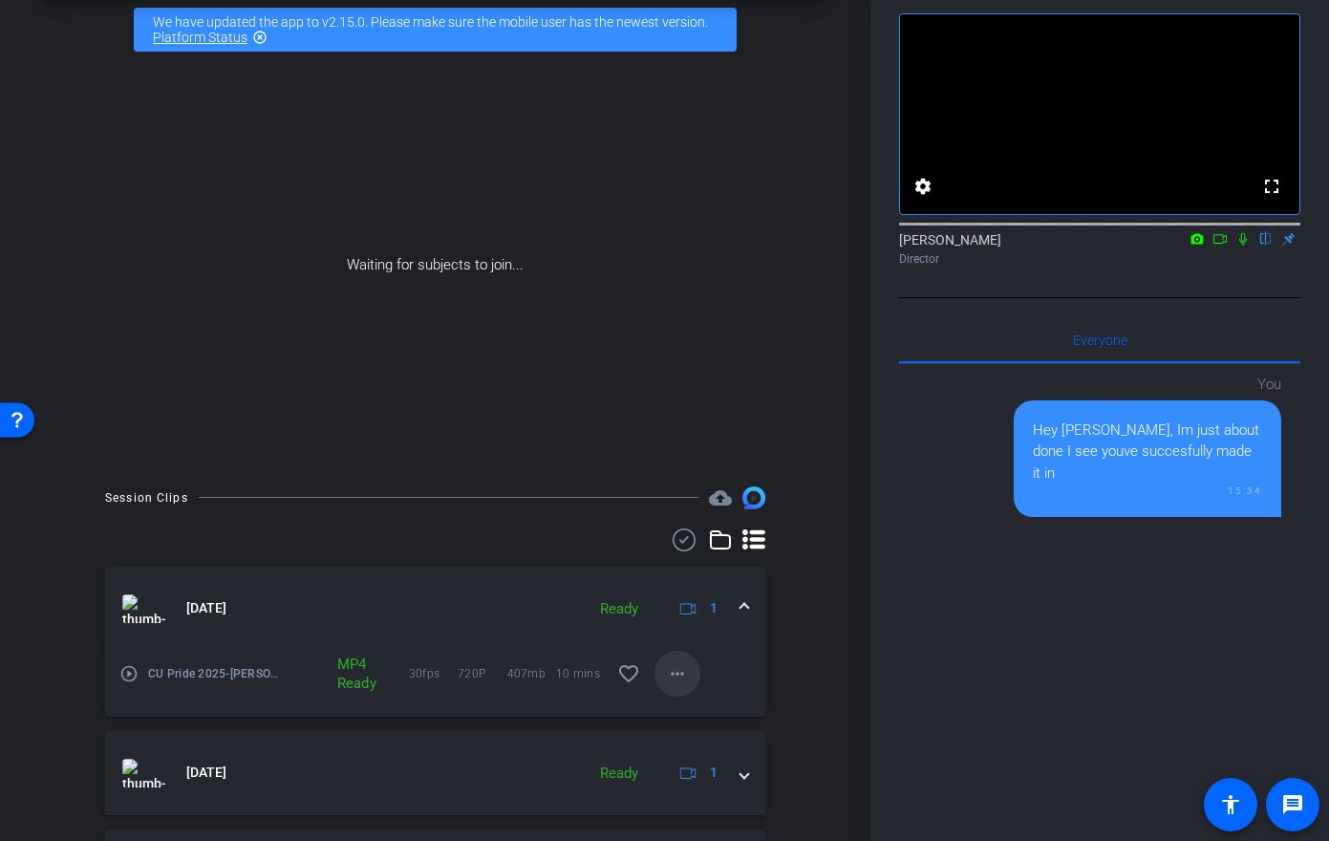
click at [678, 675] on mat-icon "more_horiz" at bounding box center [677, 673] width 23 height 23
click at [678, 675] on body "Accessibility Screen-Reader Guide, Feedback, and Issue Reporting | New window m…" at bounding box center [664, 420] width 1329 height 841
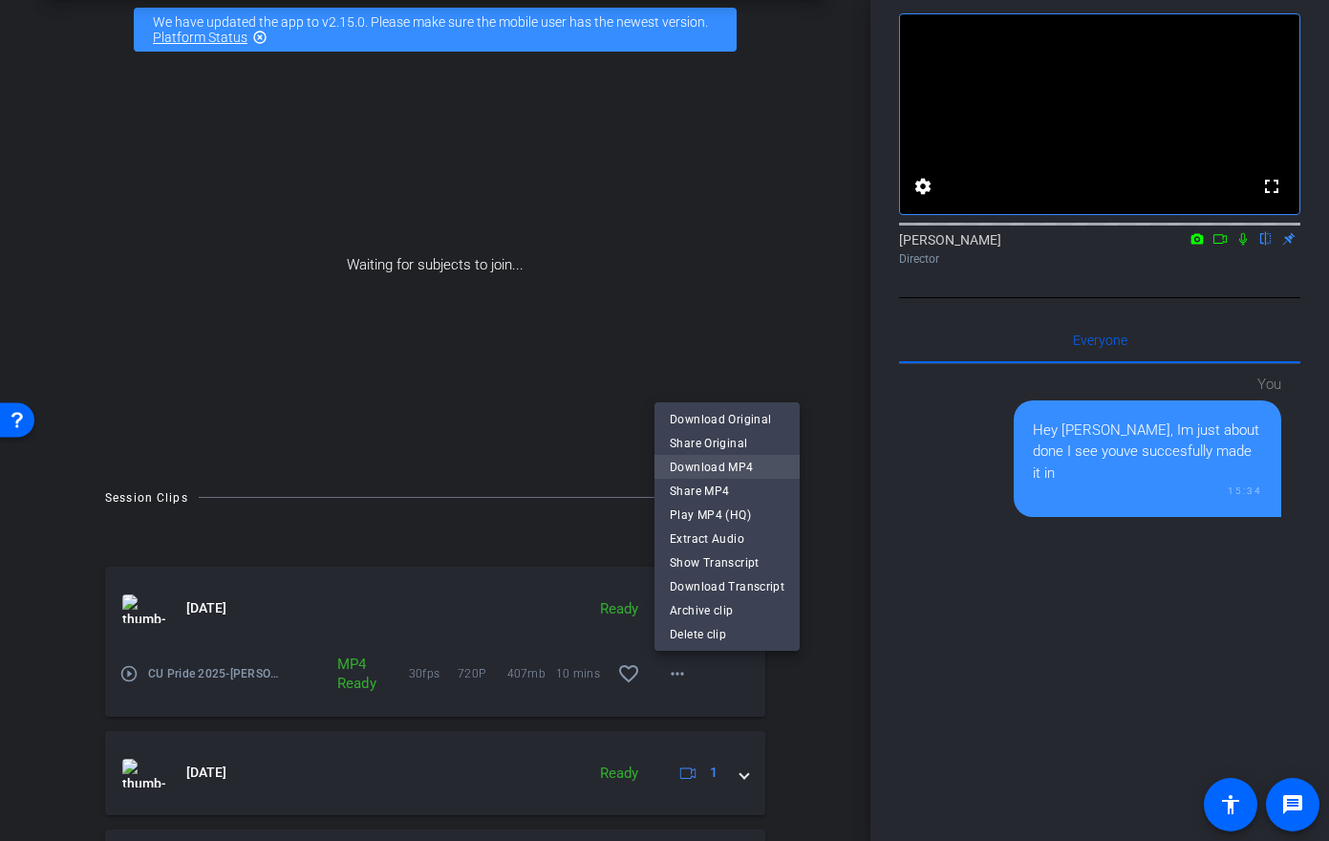
click at [735, 459] on span "Download MP4" at bounding box center [727, 467] width 115 height 23
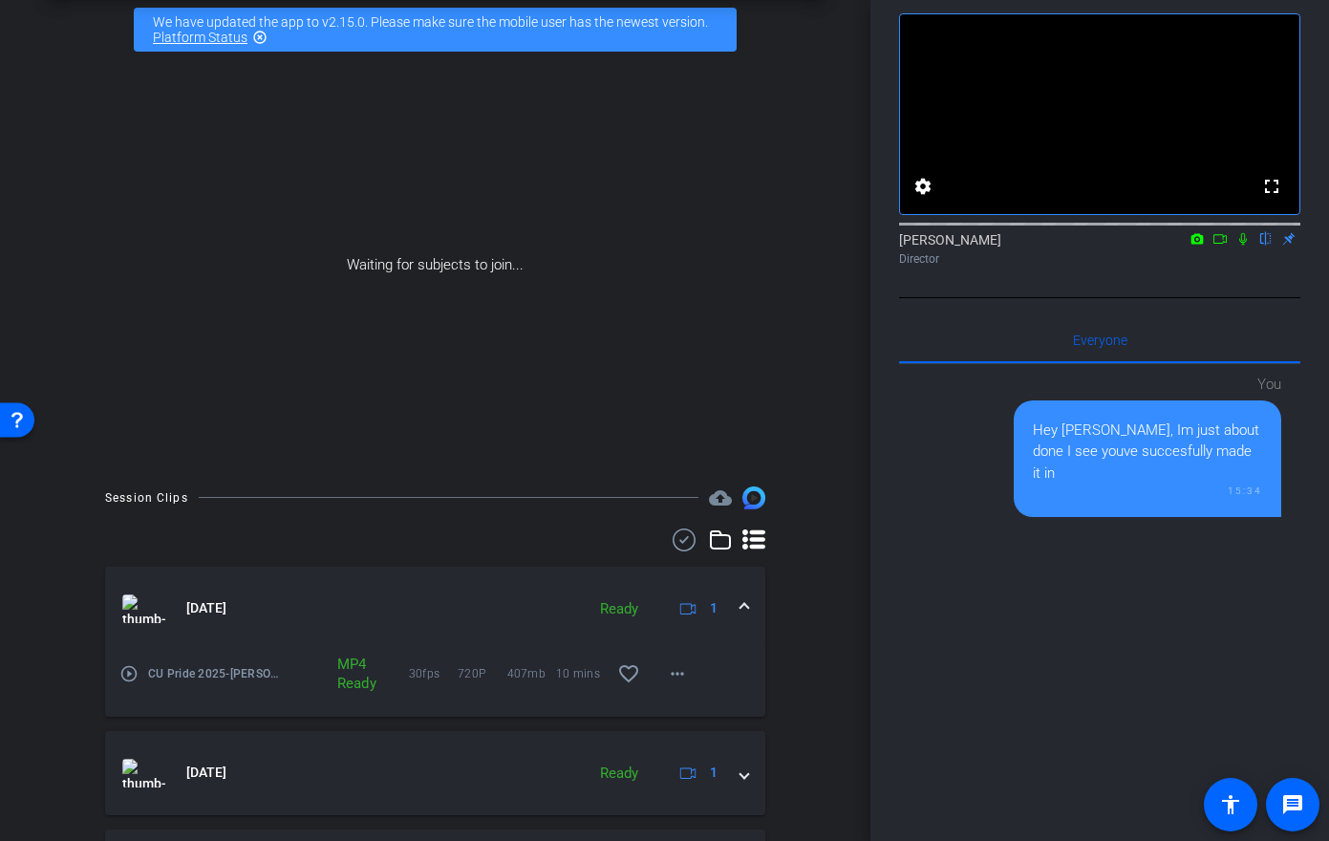
click at [1225, 246] on icon at bounding box center [1220, 238] width 15 height 13
click at [1263, 246] on icon at bounding box center [1267, 239] width 8 height 12
